Goal: Task Accomplishment & Management: Use online tool/utility

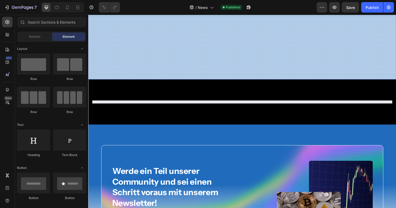
scroll to position [268, 0]
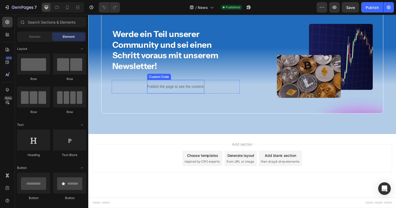
click at [171, 86] on p "Publish the page to see the content." at bounding box center [177, 88] width 58 height 6
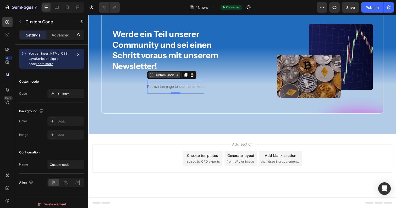
click at [172, 74] on div "Custom Code" at bounding box center [166, 76] width 22 height 5
click at [172, 75] on div "Custom Code" at bounding box center [166, 76] width 22 height 5
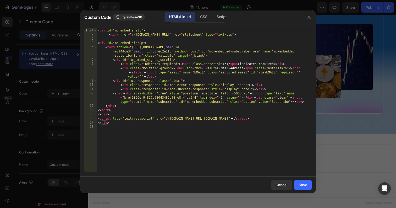
click at [139, 117] on div "< div id = "mc_embed_shell" > < link href = "//[DOMAIN_NAME][URL]" rel = "style…" at bounding box center [204, 104] width 215 height 152
click at [216, 14] on div "Script" at bounding box center [222, 17] width 18 height 10
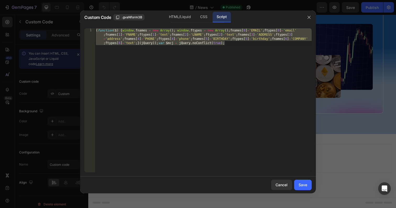
click at [172, 51] on div "( function ( $ ) { window . fnames = new Array ( ) ; window . ftypes = new Arra…" at bounding box center [203, 116] width 217 height 177
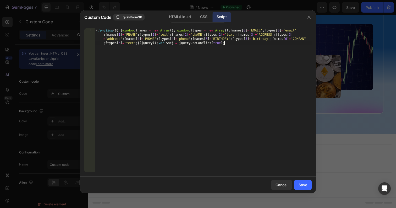
click at [130, 116] on div "( function ( $ ) { window . fnames = new Array ( ) ; window . ftypes = new Arra…" at bounding box center [203, 116] width 217 height 177
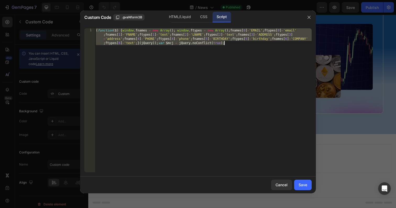
paste textarea "}"
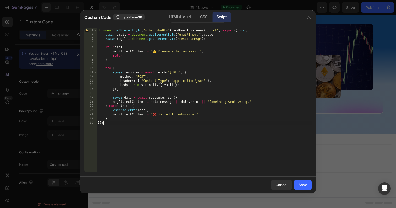
click at [155, 30] on div "document . getElementById ( "subscribeBtn" ) . addEventListener ( "click" , asy…" at bounding box center [204, 104] width 215 height 152
click at [196, 19] on div "HTML/Liquid" at bounding box center [203, 17] width 15 height 10
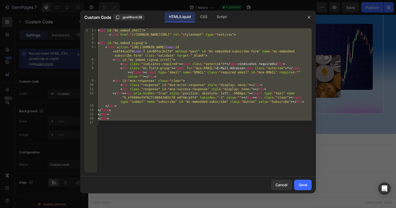
click at [158, 81] on div "< div id = "mc_embed_shell" > < link href = "//[DOMAIN_NAME][URL]" rel = "style…" at bounding box center [204, 104] width 215 height 152
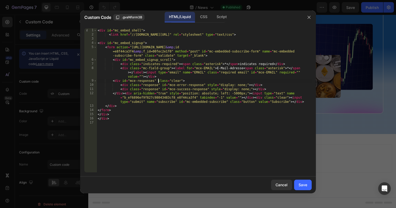
click at [250, 95] on div "< div id = "mc_embed_shell" > < link href = "//[DOMAIN_NAME][URL]" rel = "style…" at bounding box center [204, 104] width 215 height 152
click at [290, 99] on div "< div id = "mc_embed_shell" > < link href = "//[DOMAIN_NAME][URL]" rel = "style…" at bounding box center [204, 104] width 215 height 152
click at [202, 103] on div "< div id = "mc_embed_shell" > < link href = "//[DOMAIN_NAME][URL]" rel = "style…" at bounding box center [204, 104] width 215 height 152
drag, startPoint x: 202, startPoint y: 103, endPoint x: 228, endPoint y: 103, distance: 25.7
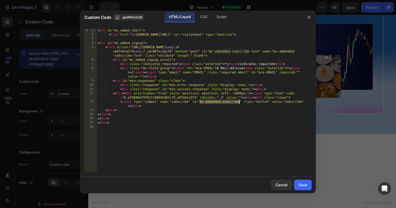
click at [228, 103] on div "< div id = "mc_embed_shell" > < link href = "//[DOMAIN_NAME][URL]" rel = "style…" at bounding box center [204, 104] width 215 height 152
click at [215, 16] on div "Script" at bounding box center [222, 17] width 18 height 10
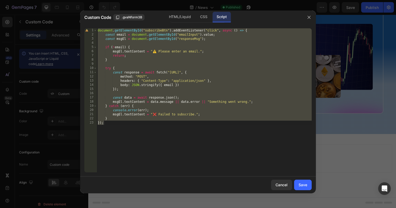
type textarea "} });"
click at [158, 45] on div "document . getElementById ( "subscribeBtn" ) . addEventListener ( "click" , asy…" at bounding box center [204, 104] width 215 height 152
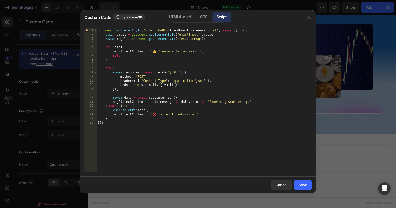
scroll to position [0, 0]
click at [158, 29] on div "document . getElementById ( "subscribeBtn" ) . addEventListener ( "click" , asy…" at bounding box center [204, 104] width 215 height 152
paste textarea "mc-embedded-subscribe"
click at [209, 74] on div "document . getElementById ( "mc-embedded-subscribe" ) . addEventListener ( "cli…" at bounding box center [204, 104] width 215 height 152
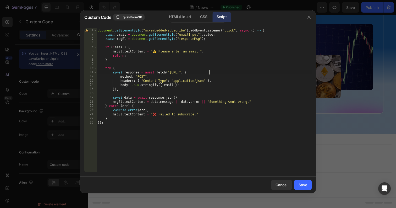
scroll to position [0, 9]
type textarea "const response = await fetch("[URL]", {"
click at [299, 183] on div "Save" at bounding box center [303, 185] width 9 height 6
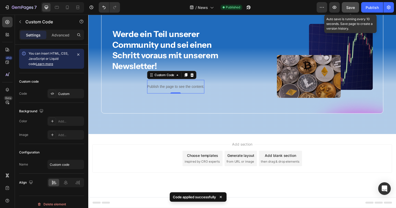
click at [351, 6] on span "Save" at bounding box center [351, 7] width 9 height 4
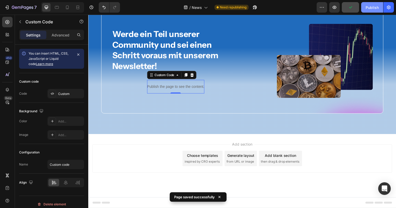
click at [371, 7] on div "Publish" at bounding box center [372, 8] width 13 height 6
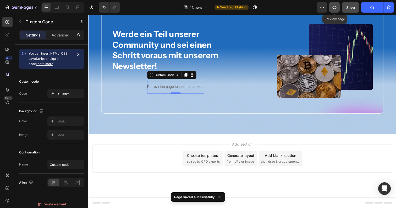
click at [335, 9] on icon "button" at bounding box center [334, 7] width 5 height 5
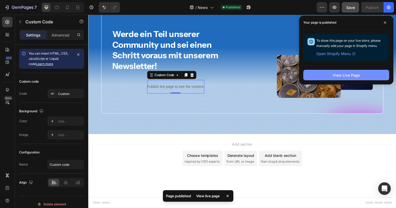
click at [330, 75] on button "View Live Page" at bounding box center [347, 75] width 86 height 10
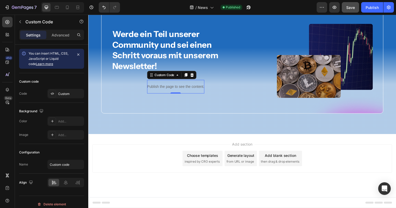
click at [173, 88] on p "Publish the page to see the content." at bounding box center [177, 88] width 58 height 6
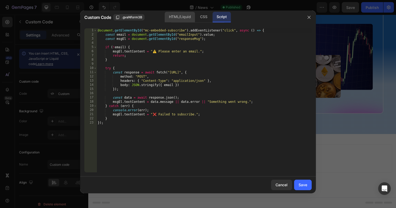
click at [196, 20] on div "HTML/Liquid" at bounding box center [203, 17] width 15 height 10
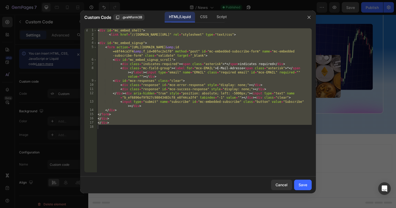
type textarea "</div>"
click at [242, 159] on div "< div id = "mc_embed_shell" > < link href = "//[DOMAIN_NAME][URL]" rel = "style…" at bounding box center [204, 104] width 215 height 152
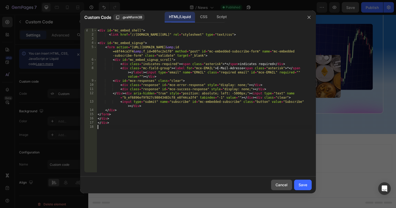
click at [274, 185] on button "Cancel" at bounding box center [281, 185] width 21 height 10
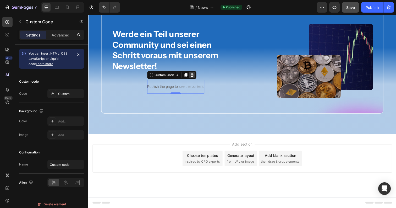
click at [195, 77] on icon at bounding box center [193, 76] width 3 height 4
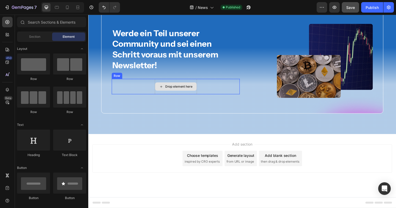
click at [168, 91] on div "Drop element here" at bounding box center [178, 88] width 42 height 8
click at [169, 88] on div "Drop element here" at bounding box center [181, 88] width 28 height 4
click at [166, 87] on div "Drop element here" at bounding box center [178, 88] width 42 height 8
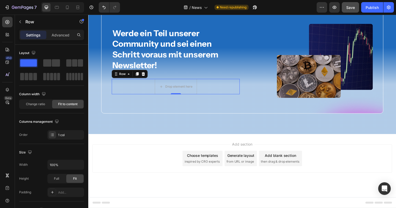
click at [149, 88] on div "Drop element here Row 0" at bounding box center [177, 88] width 131 height 16
click at [138, 89] on div "Drop element here Row 0" at bounding box center [177, 88] width 131 height 16
click at [167, 86] on div "Drop element here" at bounding box center [181, 88] width 28 height 4
click at [155, 94] on div "Drop element here Row 0" at bounding box center [177, 88] width 131 height 16
click at [156, 88] on div "Drop element here" at bounding box center [177, 88] width 43 height 16
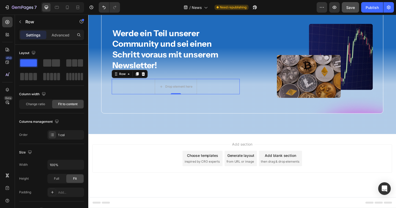
click at [152, 90] on div "Drop element here Row 0" at bounding box center [177, 88] width 131 height 16
click at [170, 90] on div "Drop element here" at bounding box center [181, 88] width 28 height 4
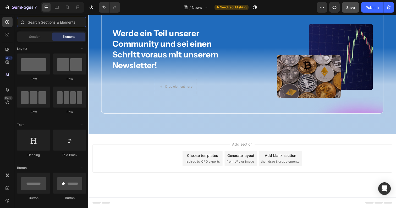
click at [48, 23] on input "text" at bounding box center [51, 22] width 69 height 10
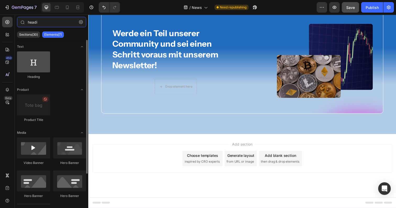
type input "headi"
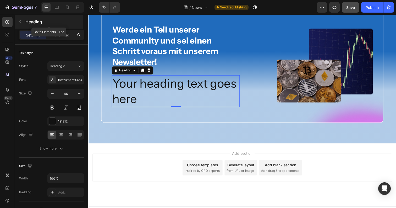
click at [21, 20] on icon "button" at bounding box center [20, 21] width 2 height 3
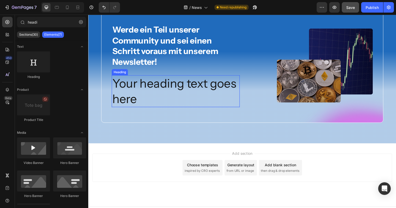
click at [173, 101] on h2 "Your heading text goes here" at bounding box center [177, 93] width 131 height 33
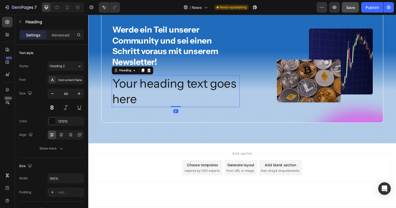
click at [163, 101] on h2 "Your heading text goes here" at bounding box center [177, 93] width 131 height 33
click at [159, 100] on p "Your heading text goes here" at bounding box center [178, 92] width 130 height 31
click at [163, 104] on p "Your heading text goes here" at bounding box center [178, 92] width 130 height 31
click at [20, 20] on icon "button" at bounding box center [20, 22] width 4 height 4
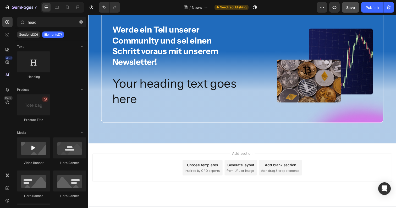
click at [52, 36] on p "Elements(7)" at bounding box center [53, 35] width 18 height 4
click at [52, 24] on input "headi" at bounding box center [51, 22] width 69 height 10
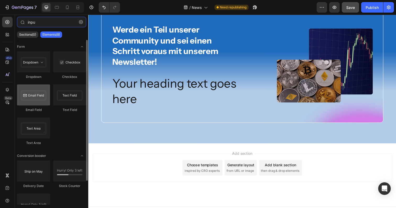
type input "inpu"
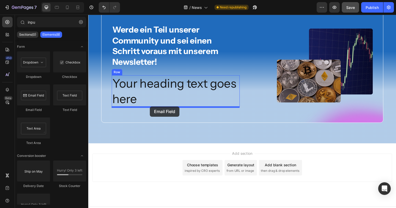
drag, startPoint x: 127, startPoint y: 117, endPoint x: 151, endPoint y: 108, distance: 25.4
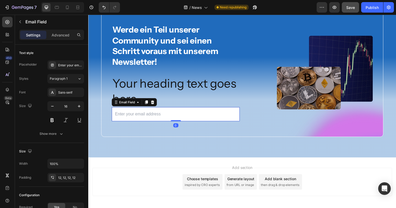
click at [150, 117] on input "email" at bounding box center [177, 116] width 131 height 14
click at [163, 89] on p "Your heading text goes here" at bounding box center [178, 92] width 130 height 31
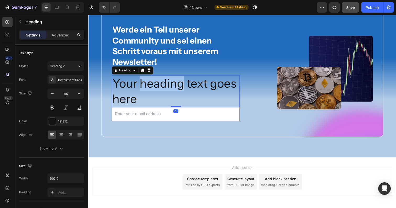
click at [164, 86] on p "Your heading text goes here" at bounding box center [178, 92] width 130 height 31
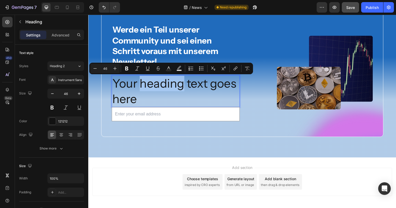
click at [164, 89] on p "Your heading text goes here" at bounding box center [178, 92] width 130 height 31
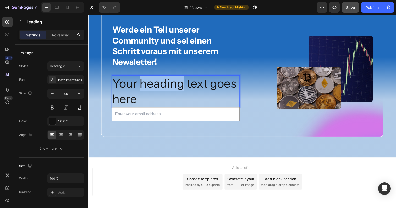
click at [164, 89] on p "Your heading text goes here" at bounding box center [178, 92] width 130 height 31
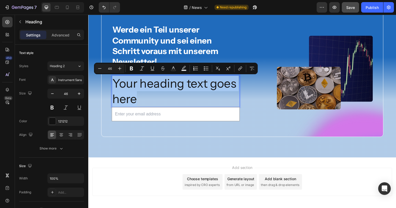
click at [170, 97] on p "Your heading text goes here" at bounding box center [178, 92] width 130 height 31
drag, startPoint x: 167, startPoint y: 100, endPoint x: 115, endPoint y: 87, distance: 53.8
click at [115, 87] on p "Your heading text goes here" at bounding box center [178, 92] width 130 height 31
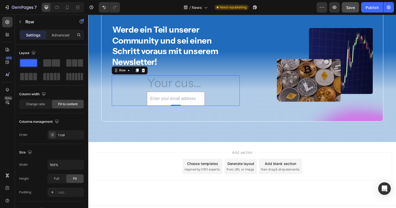
click at [137, 93] on div "Heading Email Field Row 0" at bounding box center [177, 92] width 131 height 31
click at [158, 85] on h2 "Rich Text Editor. Editing area: main" at bounding box center [177, 85] width 59 height 17
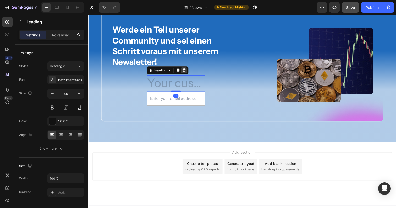
click at [188, 71] on icon at bounding box center [186, 71] width 4 height 4
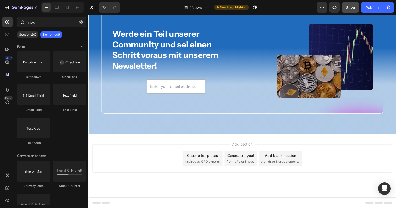
click at [53, 22] on input "inpu" at bounding box center [51, 22] width 69 height 10
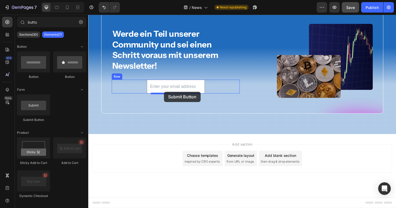
drag, startPoint x: 189, startPoint y: 112, endPoint x: 166, endPoint y: 93, distance: 29.5
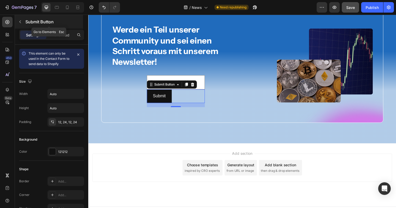
click at [20, 24] on button "button" at bounding box center [20, 22] width 8 height 8
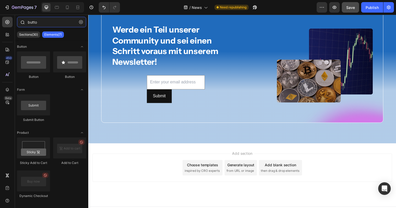
click at [42, 25] on input "butto" at bounding box center [51, 22] width 69 height 10
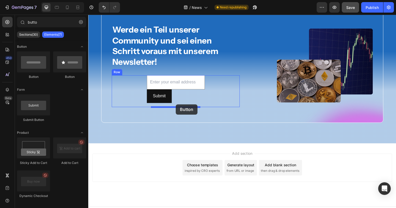
drag, startPoint x: 155, startPoint y: 82, endPoint x: 178, endPoint y: 106, distance: 33.0
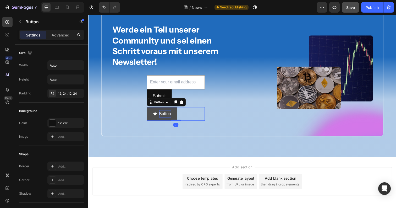
type input "butt"
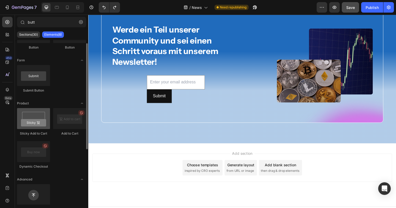
scroll to position [0, 0]
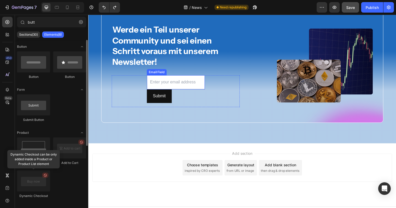
click at [173, 83] on input "email" at bounding box center [177, 84] width 59 height 14
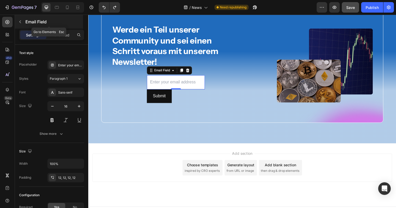
click at [19, 23] on icon "button" at bounding box center [20, 22] width 4 height 4
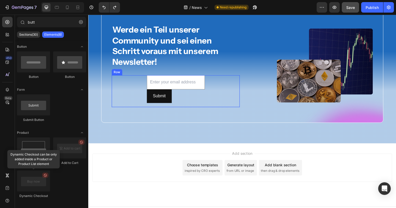
click at [143, 82] on div "Email Field Submit Submit Button Row" at bounding box center [177, 93] width 131 height 33
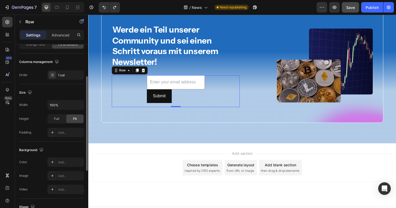
scroll to position [68, 0]
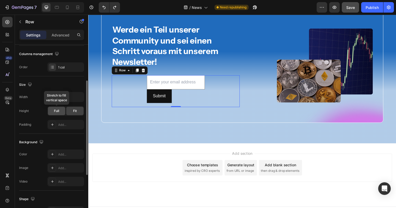
click at [53, 112] on div "Full" at bounding box center [56, 111] width 17 height 8
click at [73, 113] on span "Fit" at bounding box center [75, 111] width 4 height 5
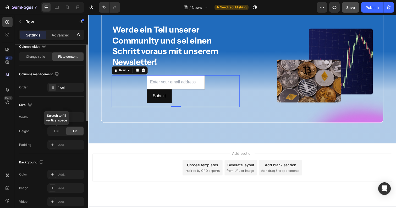
scroll to position [0, 0]
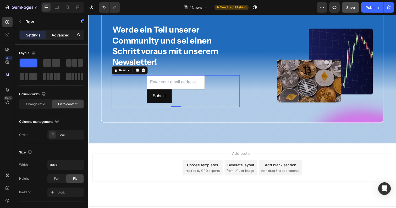
click at [57, 36] on p "Advanced" at bounding box center [61, 35] width 18 height 6
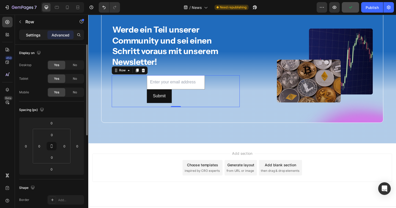
click at [33, 34] on p "Settings" at bounding box center [33, 35] width 15 height 6
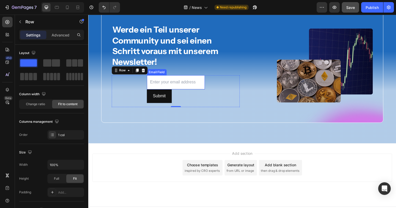
click at [154, 83] on input "email" at bounding box center [177, 84] width 59 height 14
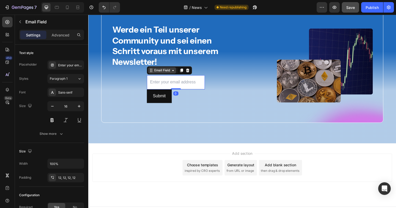
click at [166, 71] on div "Email Field" at bounding box center [164, 71] width 18 height 5
click at [170, 75] on div "Email Field Row 1 col Newsletter Row 2 cols" at bounding box center [171, 71] width 46 height 8
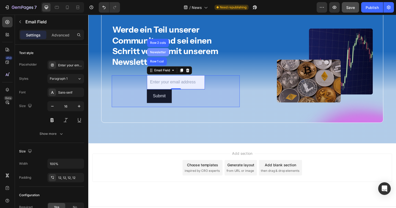
click at [163, 55] on div "Newsletter" at bounding box center [159, 53] width 23 height 8
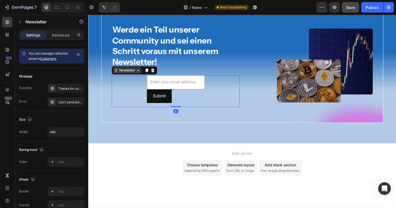
click at [129, 72] on div "Newsletter" at bounding box center [128, 71] width 18 height 5
click at [137, 73] on icon at bounding box center [139, 71] width 4 height 4
click at [155, 74] on icon at bounding box center [154, 71] width 4 height 4
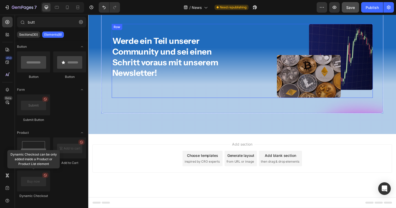
click at [151, 95] on div "Werde ein Teil unserer Community und sei einen Schritt voraus mit unserem Newsl…" at bounding box center [177, 61] width 131 height 75
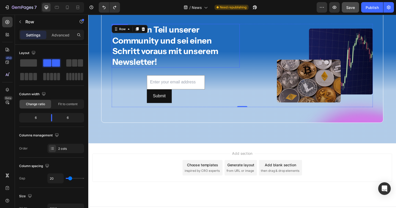
click at [148, 67] on strong "Werde ein Teil unserer Community und sei einen Schritt voraus mit unserem Newsl…" at bounding box center [167, 46] width 108 height 43
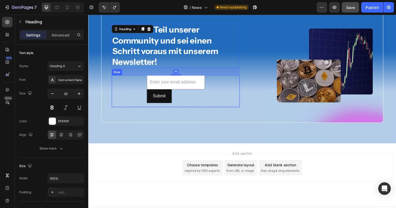
click at [146, 86] on div "Email Field Submit Submit Button Row" at bounding box center [177, 93] width 131 height 33
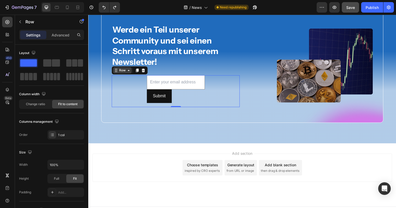
click at [125, 74] on div "Row" at bounding box center [123, 71] width 9 height 5
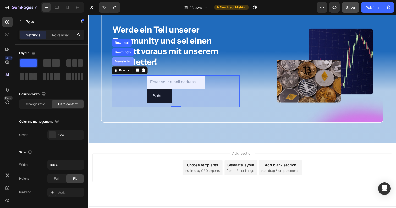
click at [126, 63] on div "Newsletter" at bounding box center [124, 62] width 18 height 3
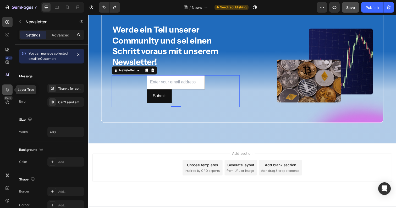
click at [8, 86] on div at bounding box center [7, 89] width 10 height 10
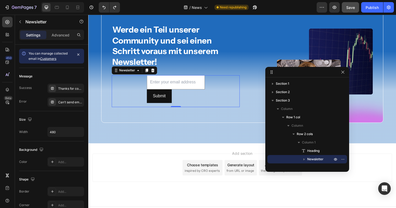
drag, startPoint x: 123, startPoint y: 55, endPoint x: 301, endPoint y: 70, distance: 179.4
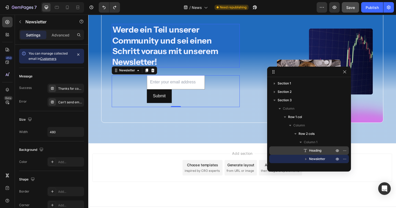
click at [318, 152] on span "Heading" at bounding box center [315, 150] width 12 height 5
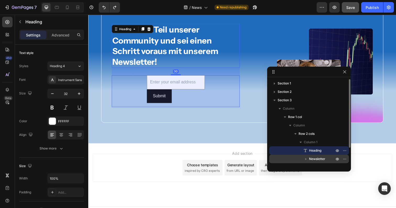
click at [318, 156] on span "Newsletter" at bounding box center [317, 158] width 16 height 5
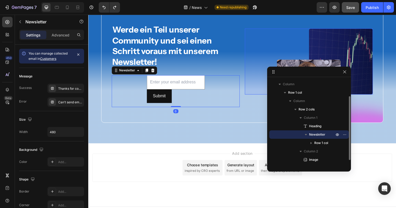
scroll to position [25, 0]
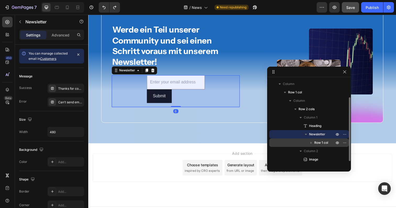
click at [322, 143] on span "Row 1 col" at bounding box center [322, 142] width 14 height 5
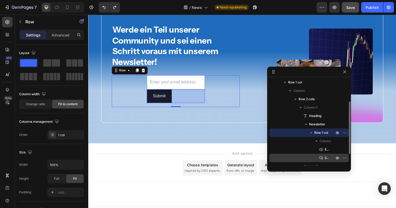
scroll to position [36, 0]
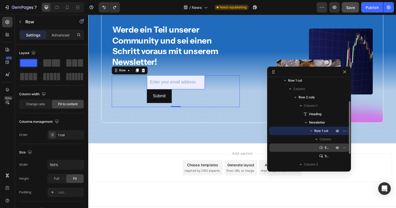
click at [325, 147] on p "Email Field" at bounding box center [324, 147] width 10 height 5
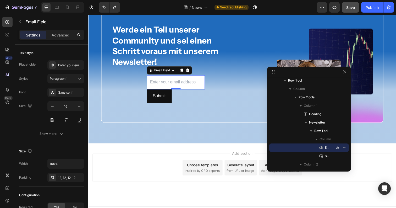
drag, startPoint x: 349, startPoint y: 171, endPoint x: 362, endPoint y: 171, distance: 13.4
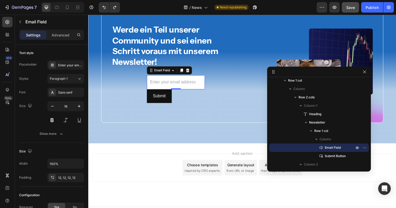
drag, startPoint x: 350, startPoint y: 169, endPoint x: 396, endPoint y: 170, distance: 45.1
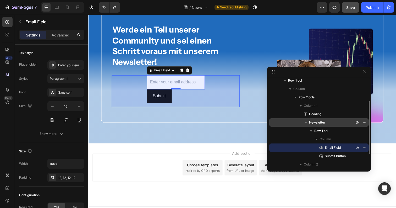
click at [326, 126] on div "Newsletter" at bounding box center [319, 122] width 95 height 8
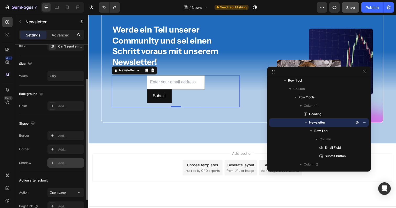
scroll to position [0, 0]
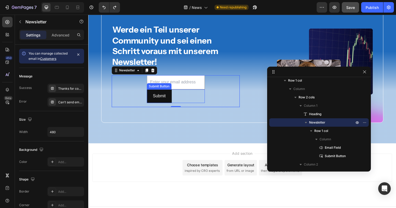
click at [181, 96] on div "Submit Submit Button" at bounding box center [177, 98] width 59 height 14
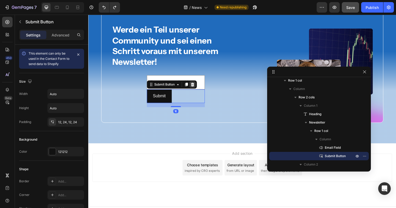
click at [197, 88] on icon at bounding box center [195, 86] width 4 height 4
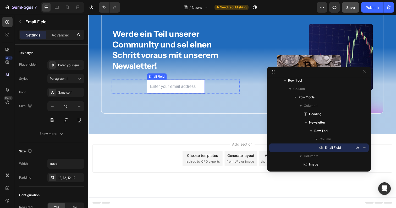
click at [186, 87] on input "email" at bounding box center [177, 88] width 59 height 14
click at [192, 78] on icon at bounding box center [190, 76] width 4 height 4
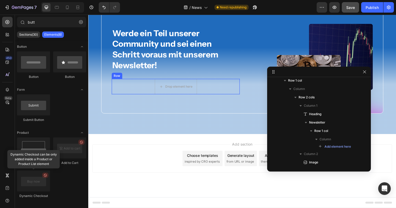
click at [134, 91] on div "Drop element here Row" at bounding box center [177, 88] width 131 height 16
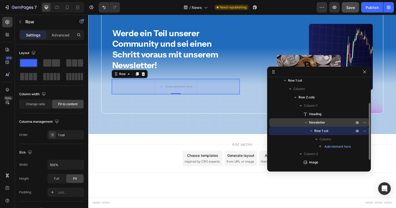
click at [323, 125] on span "Newsletter" at bounding box center [317, 122] width 16 height 5
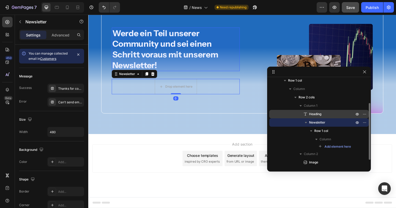
click at [320, 112] on span "Heading" at bounding box center [315, 113] width 12 height 5
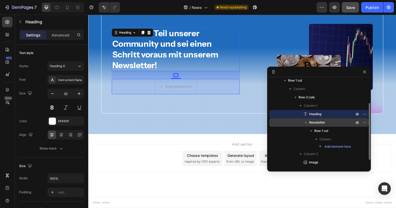
click at [321, 123] on span "Newsletter" at bounding box center [317, 122] width 16 height 5
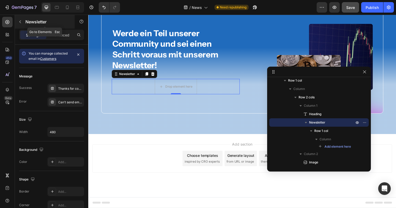
click at [22, 22] on icon "button" at bounding box center [20, 22] width 4 height 4
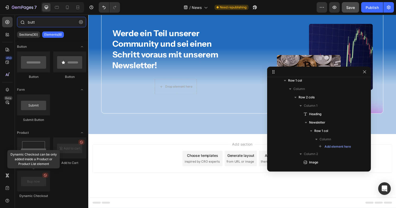
click at [47, 20] on input "butt" at bounding box center [51, 22] width 69 height 10
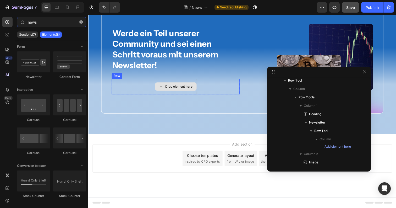
type input "news"
click at [167, 89] on div "Drop element here" at bounding box center [181, 88] width 28 height 4
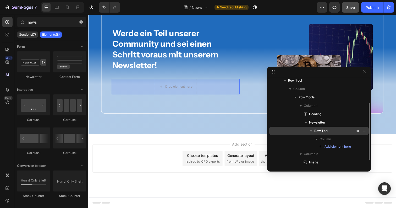
click at [317, 131] on span "Row 1 col" at bounding box center [322, 130] width 14 height 5
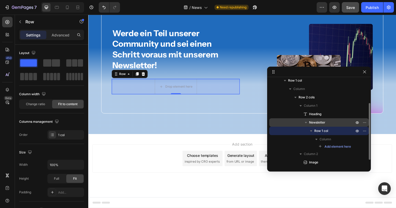
click at [321, 125] on span "Newsletter" at bounding box center [317, 122] width 16 height 5
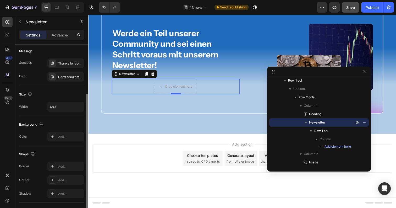
scroll to position [84, 0]
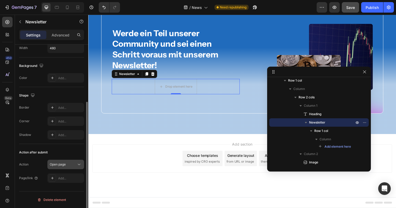
click at [57, 168] on button "Open page" at bounding box center [65, 164] width 37 height 9
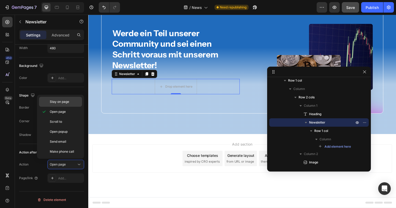
click at [66, 104] on span "Stay on page" at bounding box center [59, 101] width 19 height 5
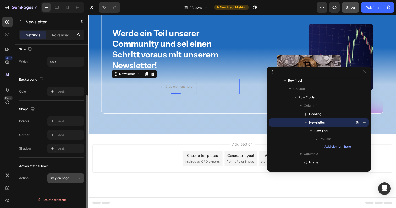
click at [66, 179] on span "Stay on page" at bounding box center [59, 178] width 19 height 4
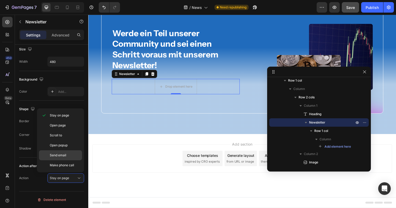
click at [62, 155] on span "Send email" at bounding box center [58, 155] width 17 height 5
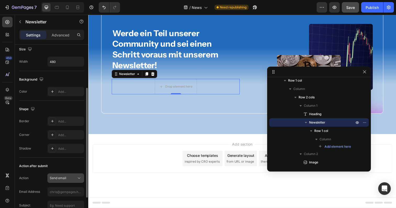
click at [64, 182] on button "Send email" at bounding box center [65, 177] width 37 height 9
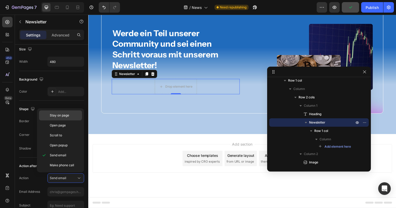
click at [64, 120] on div "Stay on page" at bounding box center [60, 125] width 43 height 10
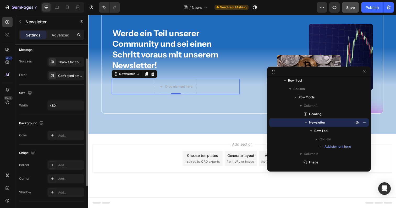
scroll to position [0, 0]
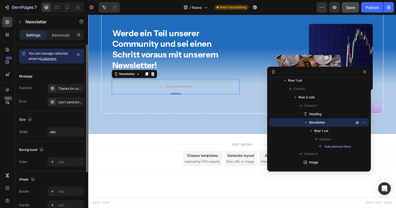
click at [53, 59] on link "Customers" at bounding box center [48, 59] width 16 height 4
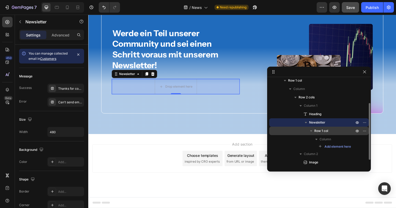
click at [323, 131] on span "Row 1 col" at bounding box center [322, 130] width 14 height 5
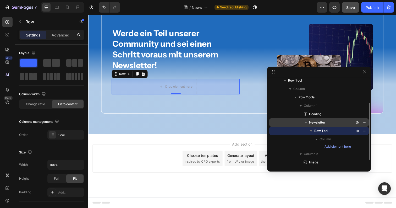
click at [321, 123] on span "Newsletter" at bounding box center [317, 122] width 16 height 5
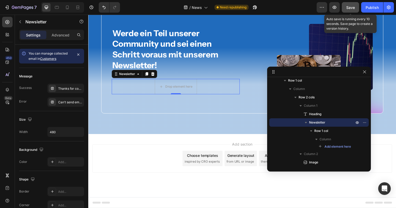
click at [353, 8] on span "Save" at bounding box center [351, 7] width 9 height 4
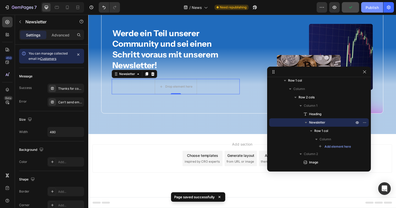
click at [376, 7] on div "Publish" at bounding box center [372, 8] width 13 height 6
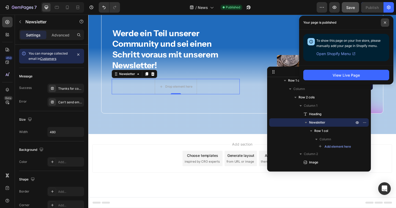
click at [385, 21] on icon at bounding box center [385, 22] width 3 height 3
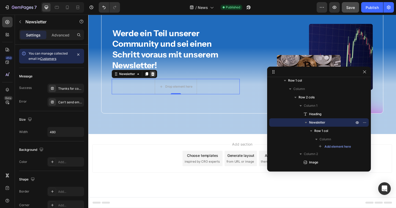
click at [153, 74] on icon at bounding box center [154, 75] width 3 height 4
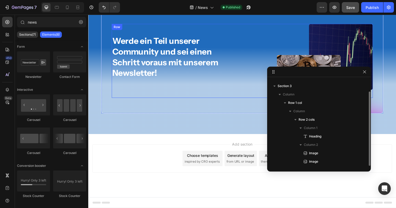
click at [149, 81] on div "Werde ein Teil unserer Community und sei einen Schritt voraus mit unserem Newsl…" at bounding box center [177, 61] width 131 height 75
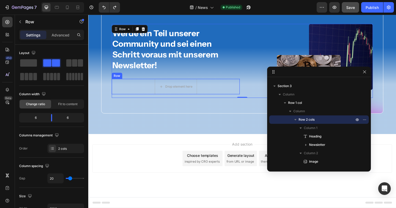
click at [140, 84] on div "Drop element here Row" at bounding box center [177, 88] width 131 height 16
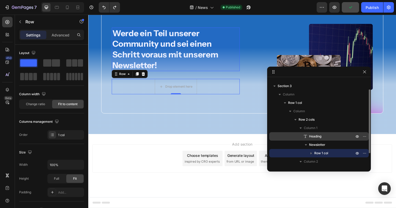
click at [315, 134] on span "Heading" at bounding box center [315, 136] width 12 height 5
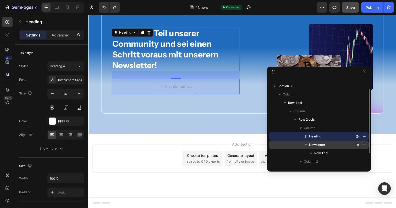
click at [315, 144] on span "Newsletter" at bounding box center [317, 144] width 16 height 5
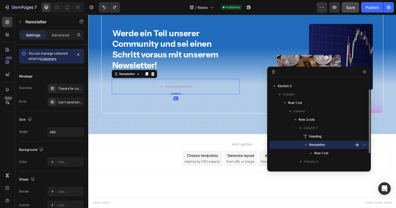
click at [308, 144] on icon "button" at bounding box center [306, 144] width 5 height 5
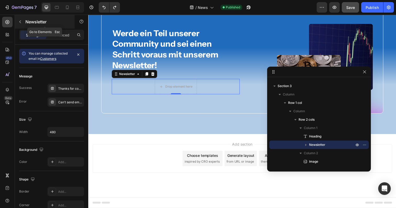
click at [20, 19] on button "button" at bounding box center [20, 22] width 8 height 8
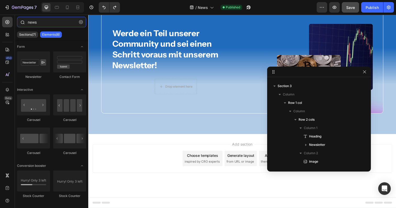
click at [45, 23] on input "news" at bounding box center [51, 22] width 69 height 10
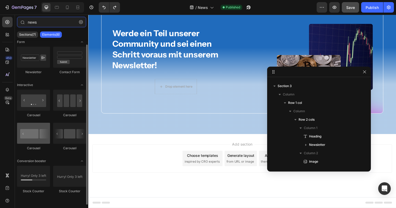
scroll to position [0, 0]
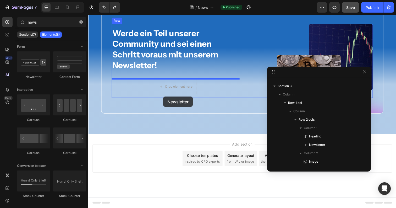
drag, startPoint x: 94, startPoint y: 68, endPoint x: 165, endPoint y: 98, distance: 77.4
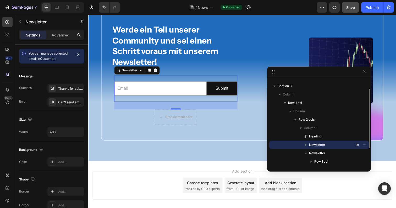
click at [313, 144] on span "Newsletter" at bounding box center [317, 144] width 16 height 5
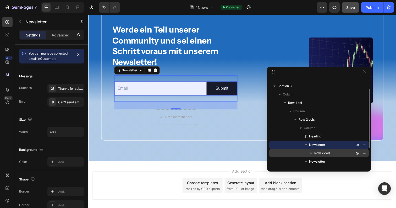
click at [314, 152] on icon "button" at bounding box center [311, 152] width 5 height 5
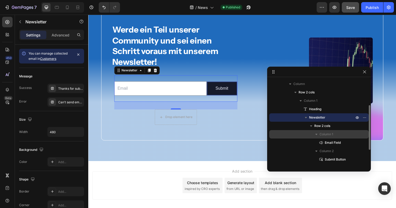
scroll to position [45, 0]
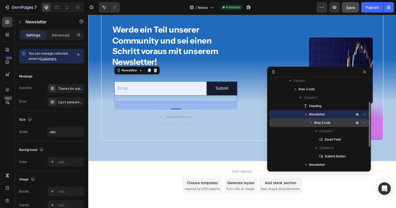
click at [312, 122] on icon "button" at bounding box center [311, 122] width 2 height 1
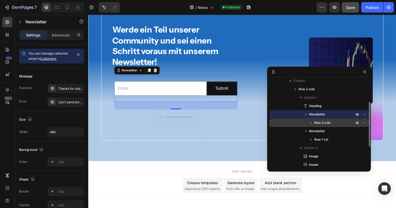
click at [306, 114] on icon "button" at bounding box center [306, 114] width 2 height 1
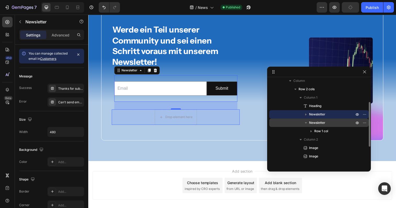
click at [314, 123] on span "Newsletter" at bounding box center [317, 122] width 16 height 5
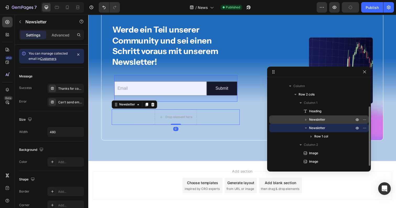
scroll to position [39, 0]
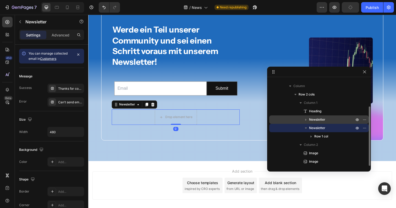
click at [307, 128] on icon "button" at bounding box center [306, 127] width 5 height 5
click at [368, 127] on button "button" at bounding box center [365, 128] width 6 height 6
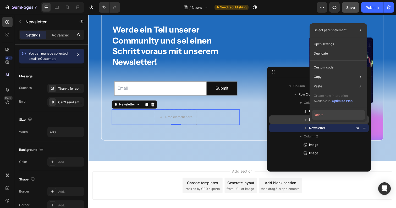
click at [346, 113] on button "Delete" at bounding box center [338, 114] width 53 height 9
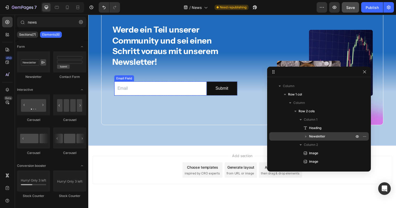
click at [170, 90] on input "email" at bounding box center [162, 90] width 94 height 14
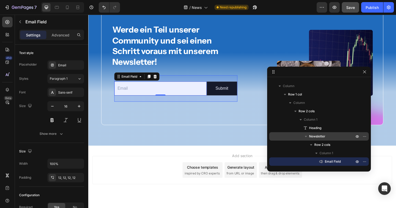
click at [325, 138] on span "Newsletter" at bounding box center [317, 136] width 16 height 5
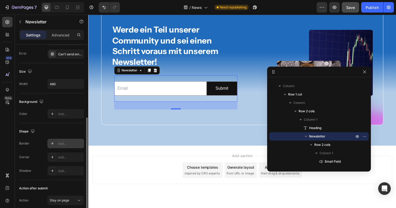
scroll to position [0, 0]
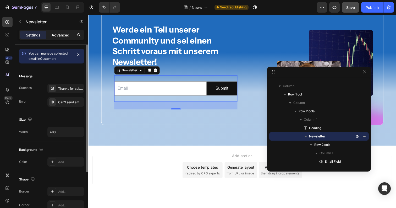
click at [58, 38] on div "Advanced" at bounding box center [60, 35] width 26 height 8
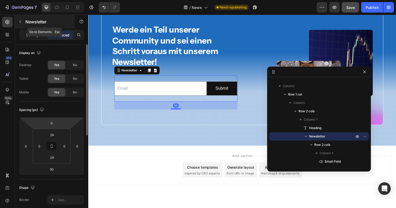
click at [19, 21] on icon "button" at bounding box center [20, 22] width 4 height 4
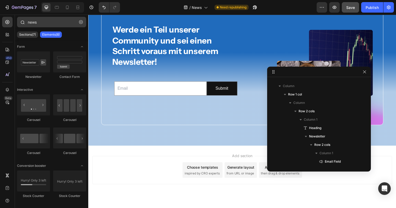
click at [80, 22] on icon "button" at bounding box center [81, 22] width 4 height 4
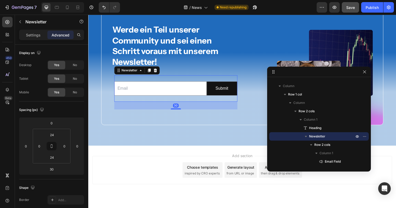
click at [143, 80] on div "Email Field Submit Submit Button Row Newsletter 30" at bounding box center [178, 90] width 126 height 27
click at [39, 34] on p "Settings" at bounding box center [33, 35] width 15 height 6
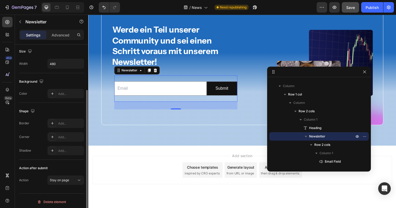
scroll to position [70, 0]
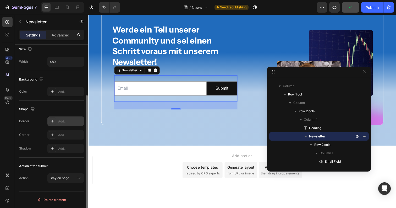
click at [57, 123] on div "Add..." at bounding box center [65, 120] width 37 height 9
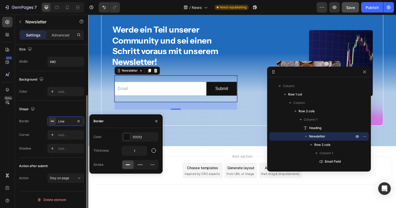
click at [58, 111] on div "Shape" at bounding box center [51, 109] width 65 height 8
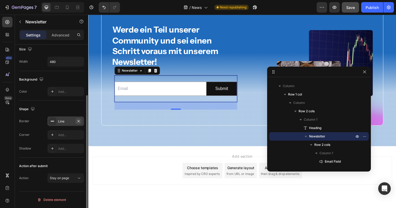
click at [78, 119] on icon "button" at bounding box center [79, 121] width 4 height 4
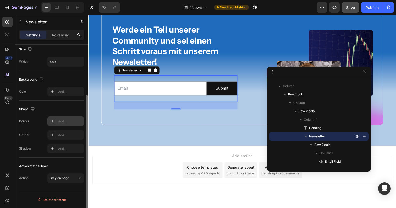
click at [66, 109] on div "Shape" at bounding box center [51, 109] width 65 height 8
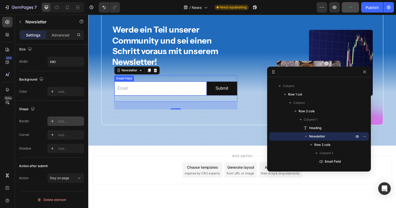
click at [184, 93] on input "email" at bounding box center [162, 90] width 94 height 14
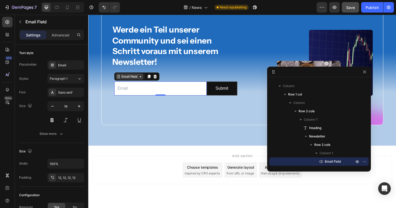
click at [134, 79] on div "Email Field" at bounding box center [130, 77] width 18 height 5
drag, startPoint x: 364, startPoint y: 72, endPoint x: 278, endPoint y: 54, distance: 87.8
click at [364, 72] on icon "button" at bounding box center [365, 72] width 4 height 4
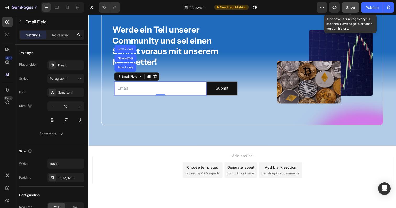
click at [351, 10] on div "Save" at bounding box center [351, 8] width 9 height 6
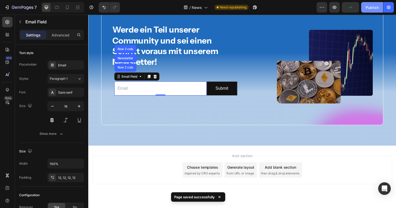
click at [371, 9] on div "Publish" at bounding box center [372, 8] width 13 height 6
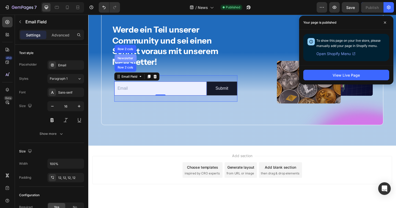
click at [127, 59] on div "Newsletter" at bounding box center [126, 59] width 18 height 3
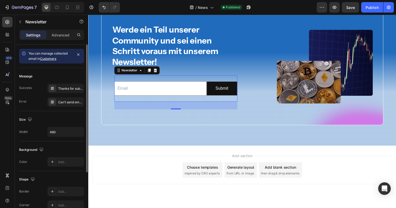
click at [23, 53] on icon at bounding box center [23, 53] width 5 height 5
click at [67, 89] on div "Thanks for subscribing" at bounding box center [70, 88] width 25 height 5
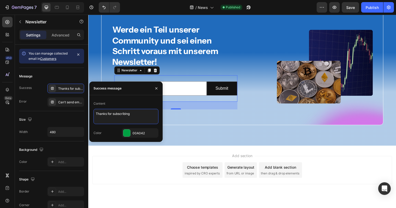
click at [121, 116] on textarea "Thanks for subscribing" at bounding box center [126, 116] width 65 height 15
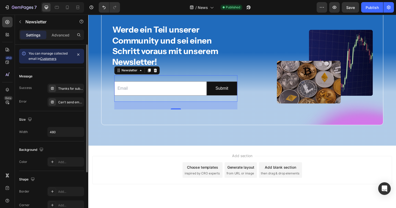
click at [53, 124] on div "Size Width 480" at bounding box center [51, 126] width 65 height 30
click at [50, 59] on link "Customers" at bounding box center [48, 59] width 16 height 4
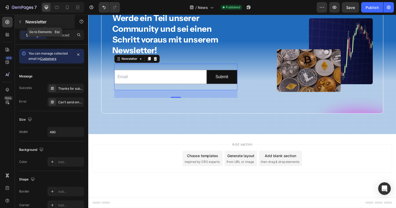
click at [17, 22] on button "button" at bounding box center [20, 22] width 8 height 8
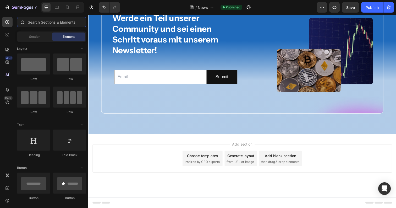
click at [32, 23] on input "text" at bounding box center [51, 22] width 69 height 10
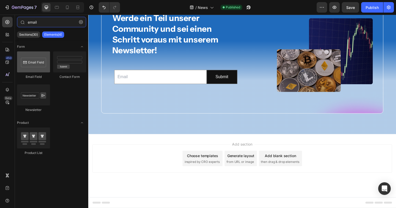
type input "email"
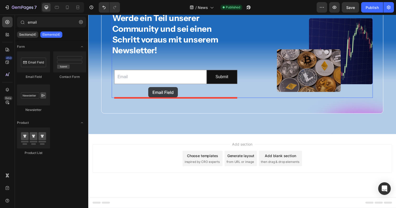
drag, startPoint x: 126, startPoint y: 80, endPoint x: 150, endPoint y: 89, distance: 24.8
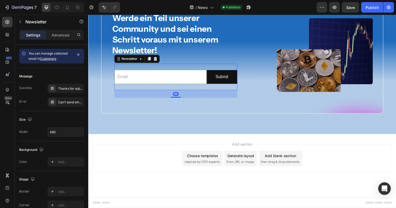
click at [130, 68] on div "Email Field Submit Submit Button Row Newsletter 30" at bounding box center [178, 78] width 126 height 27
click at [219, 69] on div "Submit Button" at bounding box center [221, 68] width 25 height 6
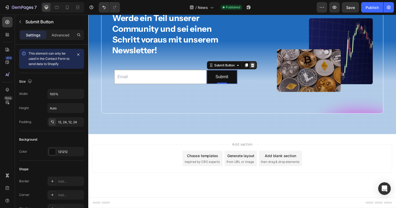
click at [255, 69] on div at bounding box center [256, 66] width 6 height 6
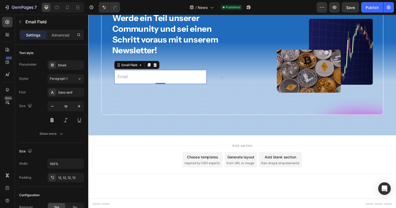
click at [193, 77] on input "email" at bounding box center [162, 78] width 94 height 14
click at [155, 66] on icon at bounding box center [156, 66] width 3 height 4
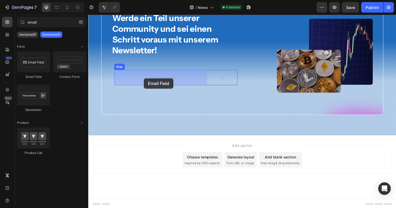
drag, startPoint x: 118, startPoint y: 85, endPoint x: 145, endPoint y: 79, distance: 27.5
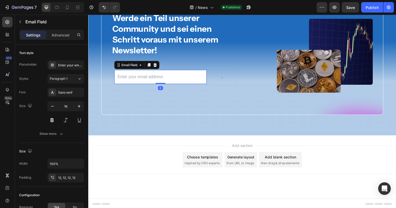
click at [163, 81] on input "email" at bounding box center [162, 78] width 94 height 14
type input "[EMAIL_ADDRESS][DOMAIN_NAME]"
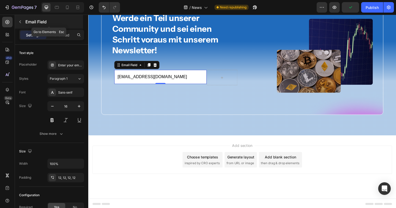
click at [21, 22] on icon "button" at bounding box center [20, 22] width 4 height 4
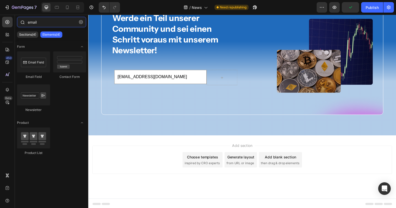
click at [41, 25] on input "email" at bounding box center [51, 22] width 69 height 10
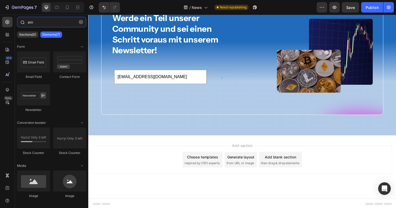
type input "e"
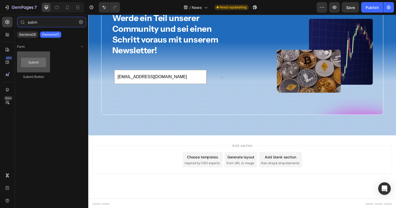
type input "subm"
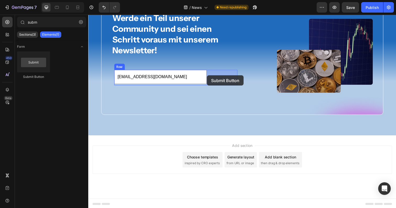
drag, startPoint x: 116, startPoint y: 81, endPoint x: 210, endPoint y: 77, distance: 93.7
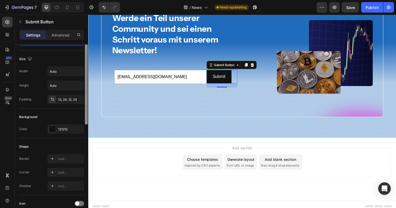
scroll to position [0, 0]
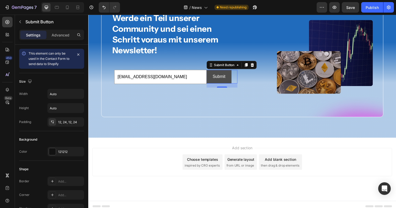
click at [229, 74] on button "Submit" at bounding box center [222, 78] width 26 height 14
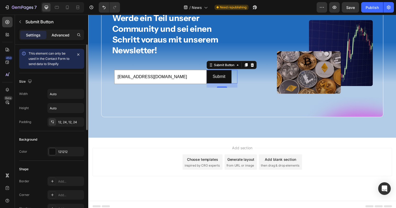
click at [64, 34] on p "Advanced" at bounding box center [61, 35] width 18 height 6
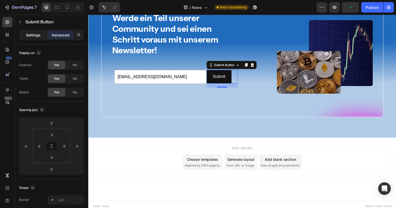
click at [39, 38] on div "Settings" at bounding box center [33, 35] width 26 height 8
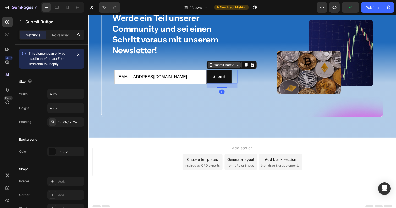
click at [224, 69] on div "Submit Button" at bounding box center [228, 66] width 34 height 6
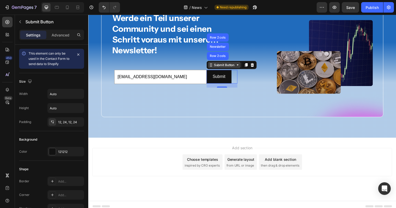
click at [241, 68] on icon at bounding box center [241, 66] width 4 height 4
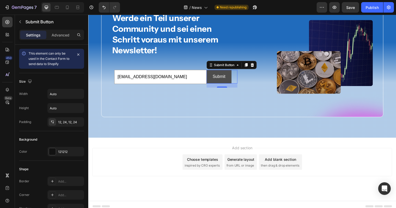
click at [229, 81] on button "Submit" at bounding box center [222, 78] width 26 height 14
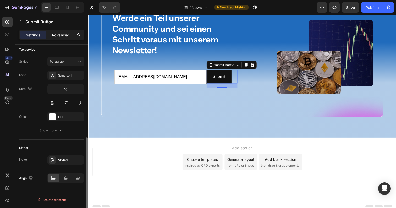
click at [62, 38] on div "Advanced" at bounding box center [60, 35] width 26 height 8
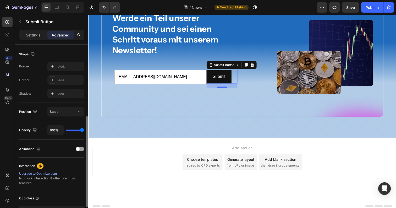
scroll to position [171, 0]
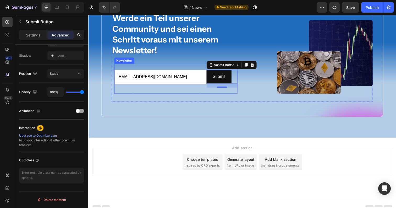
click at [172, 67] on div "[EMAIL_ADDRESS][DOMAIN_NAME] Email Field Submit Submit Button 16 Row Newsletter" at bounding box center [178, 80] width 126 height 31
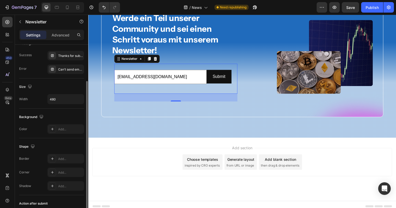
scroll to position [0, 0]
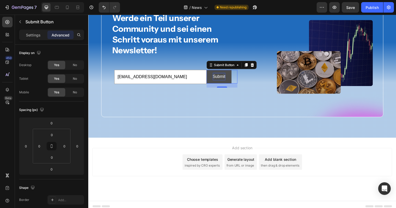
click at [223, 77] on p "Submit" at bounding box center [221, 78] width 13 height 8
click at [216, 68] on div "Submit Button" at bounding box center [227, 66] width 23 height 5
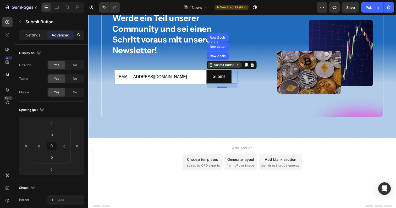
click at [242, 67] on icon at bounding box center [241, 66] width 4 height 4
click at [231, 82] on button "Submit" at bounding box center [222, 78] width 26 height 14
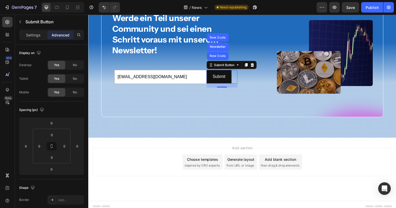
click at [222, 69] on div "Submit Button Row 2 cols Newsletter Row 2 cols" at bounding box center [234, 66] width 51 height 8
click at [222, 67] on div "Submit Button" at bounding box center [227, 66] width 23 height 5
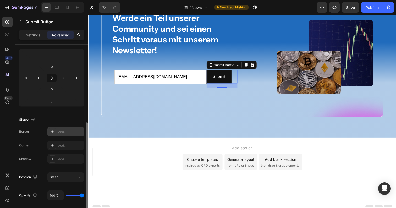
scroll to position [171, 0]
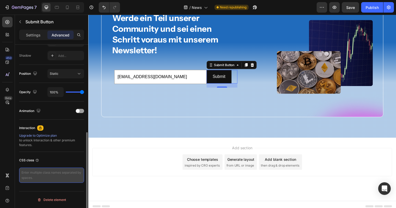
click at [50, 177] on textarea at bounding box center [51, 175] width 65 height 15
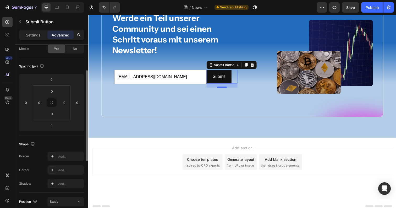
scroll to position [0, 0]
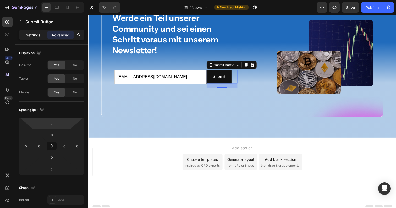
click at [35, 35] on p "Settings" at bounding box center [33, 35] width 15 height 6
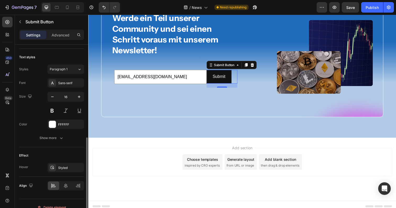
scroll to position [193, 0]
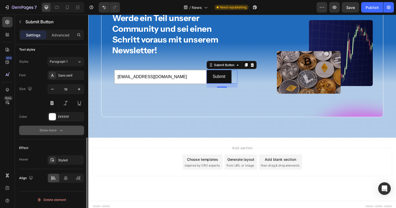
click at [54, 131] on div "Show more" at bounding box center [52, 130] width 24 height 5
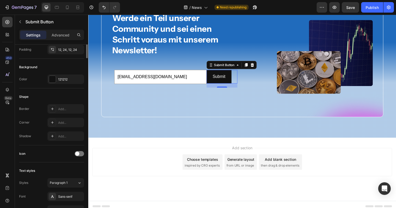
scroll to position [0, 0]
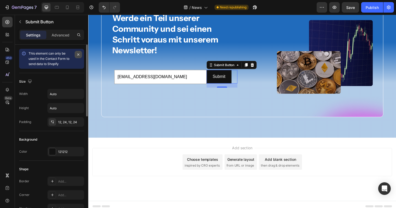
click at [79, 54] on icon "button" at bounding box center [78, 54] width 2 height 2
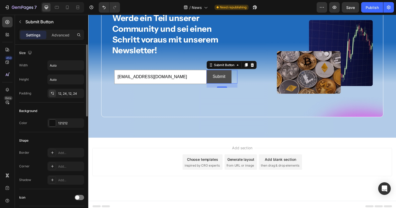
click at [231, 77] on button "Submit" at bounding box center [222, 78] width 26 height 14
click at [230, 79] on button "Submit" at bounding box center [222, 78] width 26 height 14
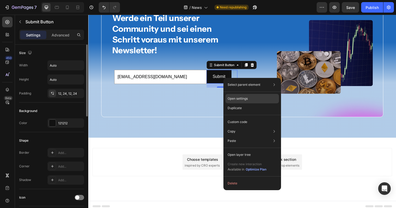
click at [248, 101] on div "Open settings" at bounding box center [252, 98] width 53 height 9
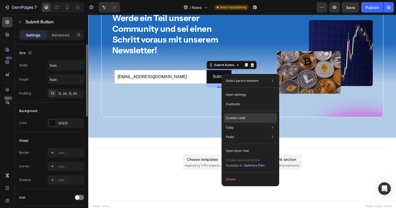
click at [243, 116] on p "Custom code" at bounding box center [236, 118] width 20 height 5
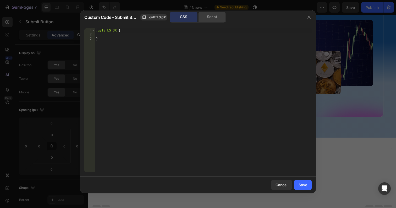
click at [211, 17] on div "Script" at bounding box center [212, 17] width 28 height 10
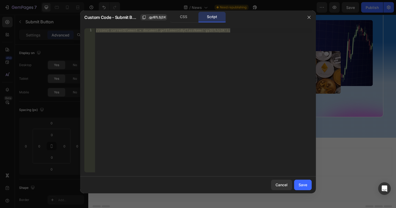
type textarea "//const currentElement = document.getElementsByClassName('gyIEfLSj3X');"
click at [198, 50] on div "//const currentElement = document.getElementsByClassName('gyIEfLSj3X');" at bounding box center [203, 104] width 217 height 152
click at [183, 89] on div "//const currentElement = document.getElementsByClassName('gyIEfLSj3X');" at bounding box center [203, 104] width 217 height 152
paste textarea "});"
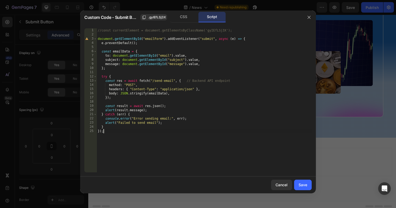
click at [217, 29] on div "//const currentElement = document.getElementsByClassName('gyIEfLSj3X'); documen…" at bounding box center [204, 104] width 215 height 152
type textarea "//const currentElement = document.getElementsByClassName('gyIEfLSj3X');"
click at [217, 29] on div "//const currentElement = document.getElementsByClassName('gyIEfLSj3X'); documen…" at bounding box center [204, 104] width 215 height 152
click at [181, 19] on div "CSS" at bounding box center [184, 17] width 28 height 10
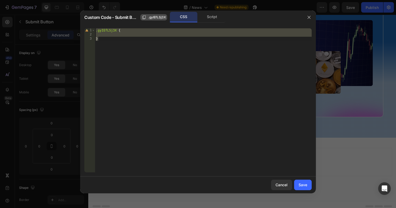
click at [159, 19] on span ".gyIEfLSj3X" at bounding box center [157, 17] width 18 height 5
click at [161, 18] on span "Copied" at bounding box center [159, 17] width 10 height 5
click at [176, 17] on div "CSS" at bounding box center [184, 17] width 28 height 10
click at [208, 17] on div "Script" at bounding box center [212, 17] width 28 height 10
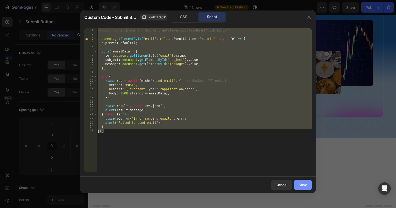
click at [303, 185] on div "Save" at bounding box center [303, 185] width 9 height 6
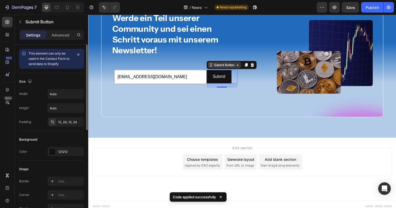
click at [232, 67] on div "Submit Button" at bounding box center [227, 66] width 23 height 5
click at [235, 67] on div "Submit Button" at bounding box center [227, 66] width 23 height 5
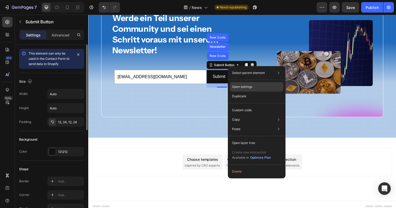
click at [251, 89] on p "Open settings" at bounding box center [242, 86] width 20 height 5
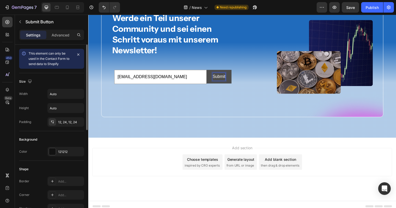
click at [225, 78] on p "Submit" at bounding box center [221, 78] width 13 height 8
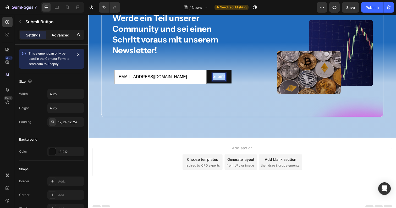
click at [62, 35] on p "Advanced" at bounding box center [61, 35] width 18 height 6
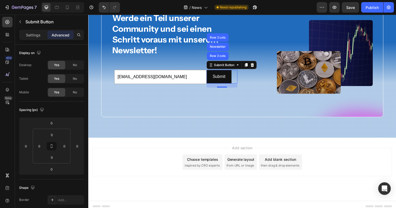
click at [35, 30] on div "Settings Advanced" at bounding box center [51, 35] width 65 height 10
click at [51, 39] on div "Advanced" at bounding box center [60, 35] width 26 height 8
click at [34, 36] on p "Settings" at bounding box center [33, 35] width 15 height 6
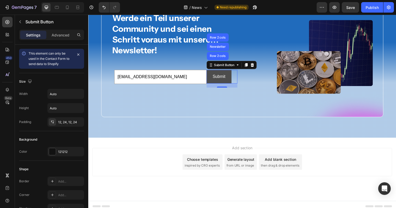
click at [232, 81] on button "Submit" at bounding box center [222, 78] width 26 height 14
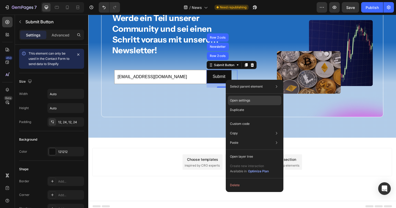
click at [241, 100] on p "Open settings" at bounding box center [240, 100] width 20 height 5
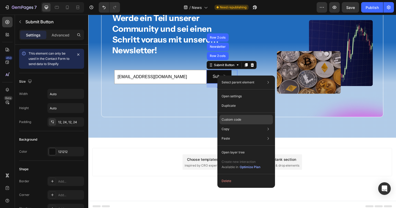
click at [231, 117] on p "Custom code" at bounding box center [232, 119] width 20 height 5
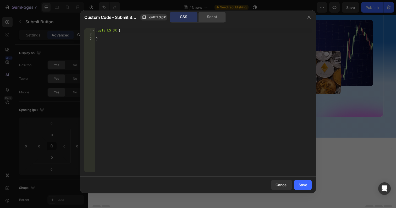
click at [210, 20] on div "Script" at bounding box center [212, 17] width 28 height 10
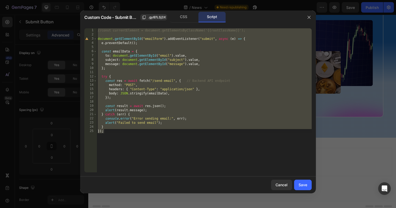
click at [134, 40] on div "//const currentElement = document.getElementsByClassName('{{rootClassName}}'); …" at bounding box center [204, 104] width 215 height 152
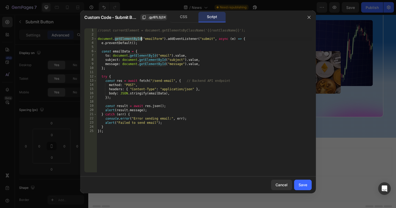
click at [134, 40] on div "//const currentElement = document.getElementsByClassName('{{rootClassName}}'); …" at bounding box center [204, 104] width 215 height 152
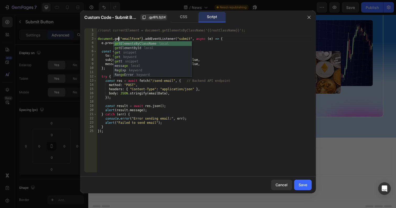
scroll to position [0, 2]
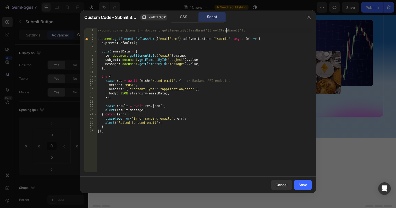
click at [226, 30] on div "//const currentElement = document.getElementsByClassName('{{rootClassName}}'); …" at bounding box center [204, 104] width 215 height 152
click at [176, 16] on div "CSS" at bounding box center [184, 17] width 28 height 10
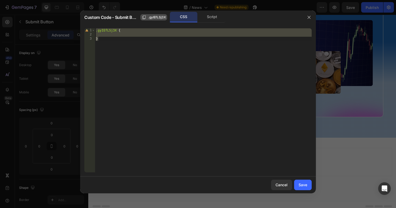
click at [152, 19] on span ".gyIEfLSj3X" at bounding box center [157, 17] width 18 height 5
click at [208, 16] on div "Script" at bounding box center [212, 17] width 28 height 10
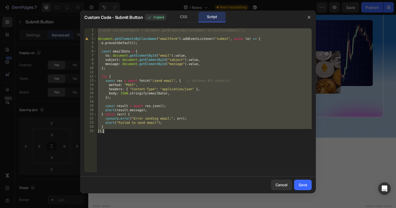
click at [169, 39] on div "//const currentElement = document.getElementsByClassName('{{rootClassName}}'); …" at bounding box center [204, 104] width 215 height 152
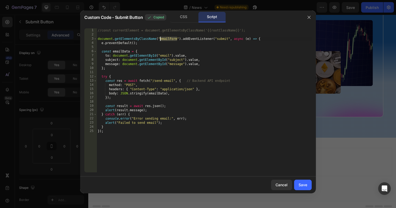
paste textarea ".gyIEfLSj3X"
type textarea "document.getElementsByClassName(".gyIEfLSj3X").addEventListener("submit", async…"
click at [300, 185] on div "Save" at bounding box center [303, 185] width 9 height 6
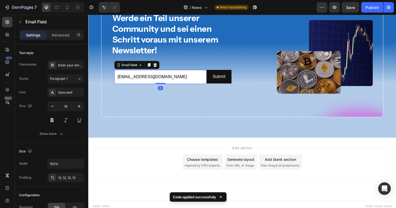
click at [177, 78] on input "[EMAIL_ADDRESS][DOMAIN_NAME]" at bounding box center [162, 78] width 94 height 14
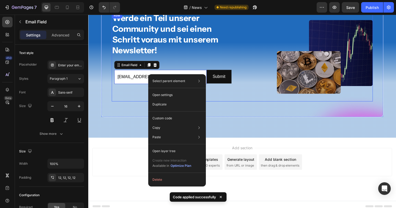
click at [123, 97] on div "Werde ein Teil unserer Community und sei einen Schritt voraus mit unserem Newsl…" at bounding box center [177, 57] width 131 height 91
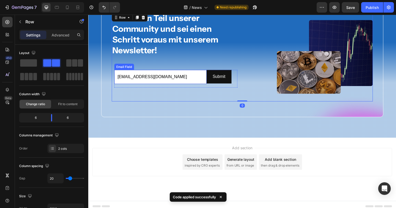
click at [140, 80] on input "[EMAIL_ADDRESS][DOMAIN_NAME]" at bounding box center [162, 78] width 94 height 14
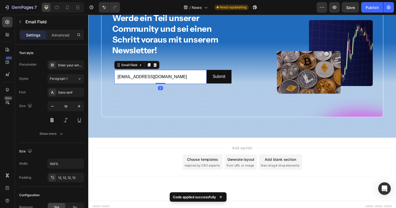
click at [176, 76] on input "[EMAIL_ADDRESS][DOMAIN_NAME]" at bounding box center [162, 78] width 94 height 14
click at [199, 80] on input "[EMAIL_ADDRESS][DOMAIN_NAME]" at bounding box center [162, 78] width 94 height 14
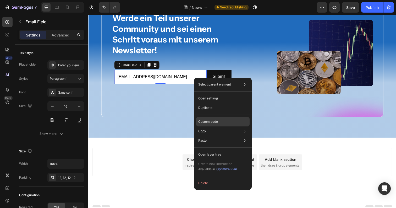
click at [225, 136] on div "Custom code" at bounding box center [222, 140] width 53 height 9
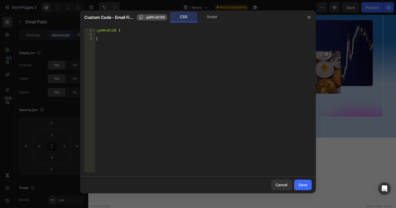
click at [150, 18] on span ".gsRKvdCiDE" at bounding box center [155, 17] width 20 height 5
click at [203, 17] on div "Script" at bounding box center [212, 17] width 28 height 10
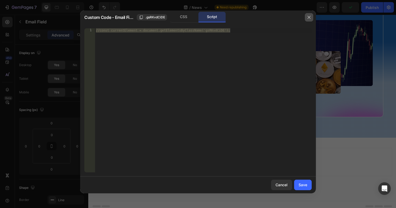
drag, startPoint x: 308, startPoint y: 16, endPoint x: 192, endPoint y: 19, distance: 115.4
click at [308, 16] on icon "button" at bounding box center [309, 17] width 4 height 4
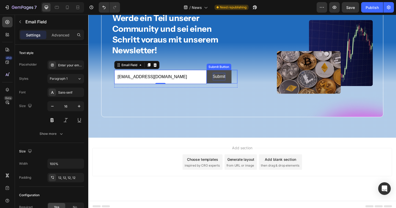
click at [220, 79] on p "Submit" at bounding box center [221, 78] width 13 height 8
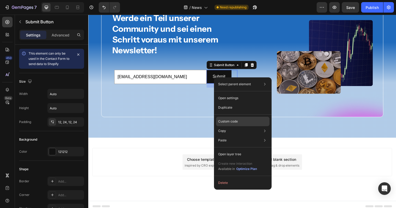
click at [226, 122] on p "Custom code" at bounding box center [228, 121] width 20 height 5
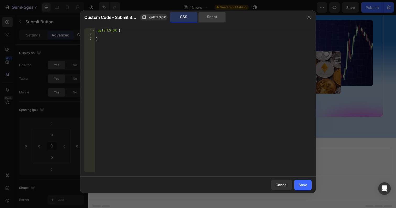
click at [209, 17] on div "Script" at bounding box center [212, 17] width 28 height 10
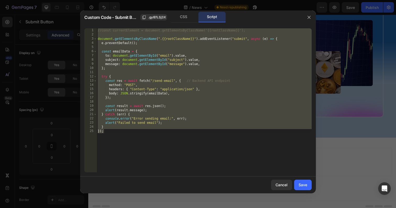
click at [158, 67] on div "//const currentElement = document.getElementsByClassName('{{rootClassName}}'); …" at bounding box center [204, 104] width 215 height 152
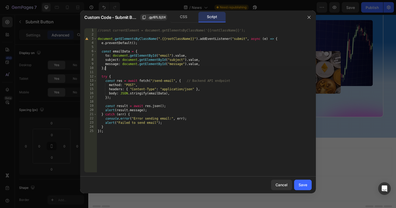
click at [166, 57] on div "//const currentElement = document.getElementsByClassName('{{rootClassName}}'); …" at bounding box center [204, 104] width 215 height 152
paste textarea ".gsRKvdCiDE"
click at [149, 56] on div "//const currentElement = document.getElementsByClassName('{{rootClassName}}'); …" at bounding box center [204, 104] width 215 height 152
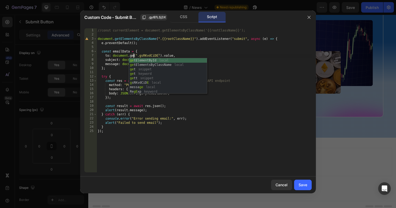
scroll to position [0, 3]
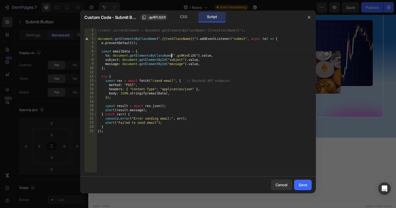
click at [178, 57] on div "//const currentElement = document.getElementsByClassName('{{rootClassName}}'); …" at bounding box center [204, 104] width 215 height 152
click at [157, 16] on span ".gyIEfLSj3X" at bounding box center [157, 17] width 18 height 5
click at [182, 41] on div "//const currentElement = document.getElementsByClassName('{{rootClassName}}'); …" at bounding box center [204, 104] width 215 height 152
click at [184, 39] on div "//const currentElement = document.getElementsByClassName('{{rootClassName}}'); …" at bounding box center [204, 104] width 215 height 152
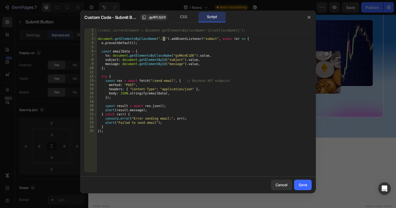
paste textarea ".gyIEfLSj3X"
click at [164, 39] on div "//const currentElement = document.getElementsByClassName('{{rootClassName}}'); …" at bounding box center [204, 104] width 215 height 152
click at [208, 91] on div "//const currentElement = document.getElementsByClassName('{{rootClassName}}'); …" at bounding box center [204, 104] width 215 height 152
click at [125, 60] on div "//const currentElement = document.getElementsByClassName('{{rootClassName}}'); …" at bounding box center [204, 104] width 215 height 152
drag, startPoint x: 125, startPoint y: 60, endPoint x: 195, endPoint y: 61, distance: 70.3
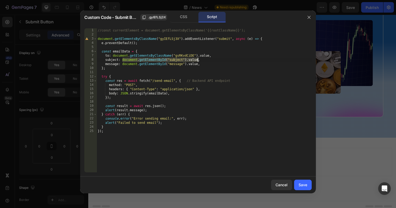
click at [195, 61] on div "//const currentElement = document.getElementsByClassName('{{rootClassName}}'); …" at bounding box center [204, 104] width 215 height 152
click at [133, 65] on div "//const currentElement = document.getElementsByClassName('{{rootClassName}}'); …" at bounding box center [204, 104] width 215 height 152
drag, startPoint x: 133, startPoint y: 65, endPoint x: 200, endPoint y: 64, distance: 66.6
click at [200, 64] on div "//const currentElement = document.getElementsByClassName('{{rootClassName}}'); …" at bounding box center [204, 104] width 215 height 152
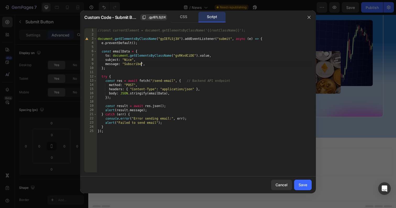
scroll to position [0, 4]
drag, startPoint x: 153, startPoint y: 81, endPoint x: 174, endPoint y: 84, distance: 21.5
click at [153, 81] on div "//const currentElement = document.getElementsByClassName('{{rootClassName}}'); …" at bounding box center [204, 104] width 215 height 152
click at [213, 81] on div "//const currentElement = document.getElementsByClassName('{{rootClassName}}'); …" at bounding box center [204, 104] width 215 height 152
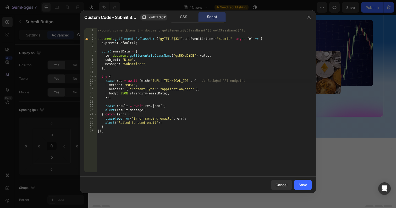
scroll to position [0, 10]
type textarea "const res = await fetch("[URL][TECHNICAL_ID]", { // Backend API endpoint"
click at [307, 186] on div "Save" at bounding box center [303, 185] width 9 height 6
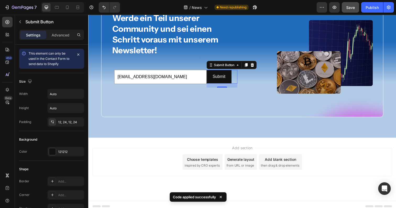
click at [355, 6] on span "Save" at bounding box center [351, 7] width 9 height 4
click at [370, 6] on div "Publish" at bounding box center [372, 8] width 13 height 6
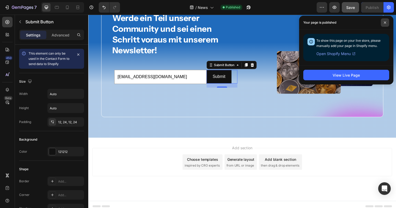
click at [386, 19] on span at bounding box center [385, 22] width 8 height 8
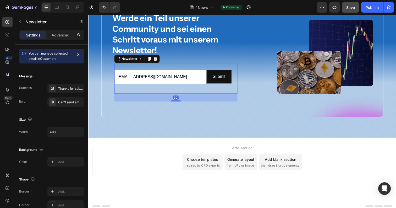
click at [165, 67] on div "[EMAIL_ADDRESS][DOMAIN_NAME] Email Field Submit Submit Button Row Newsletter 30" at bounding box center [178, 80] width 126 height 31
click at [20, 22] on icon "button" at bounding box center [20, 22] width 4 height 4
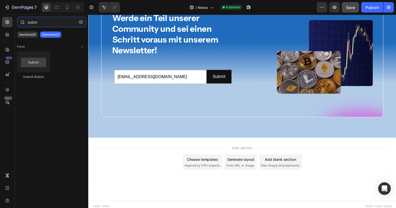
click at [38, 22] on input "subm" at bounding box center [51, 22] width 69 height 10
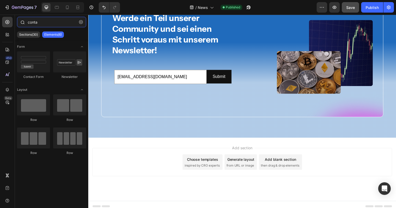
type input "contac"
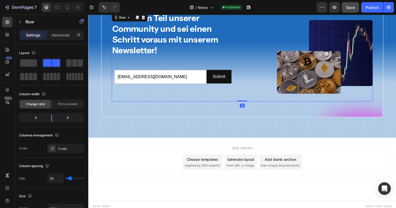
click at [158, 100] on div "Werde ein Teil unserer Community und sei einen Schritt voraus mit unserem Newsl…" at bounding box center [177, 57] width 131 height 91
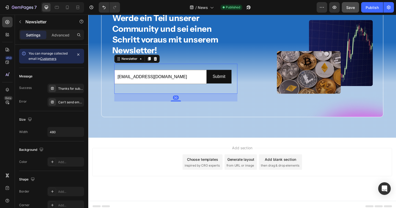
click at [149, 91] on div "[EMAIL_ADDRESS][DOMAIN_NAME] Email Field Submit Submit Button Row Newsletter 30" at bounding box center [178, 80] width 126 height 31
click at [19, 21] on icon "button" at bounding box center [20, 22] width 4 height 4
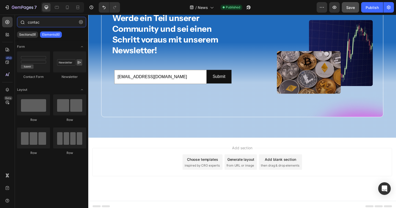
click at [49, 26] on input "contac" at bounding box center [51, 22] width 69 height 10
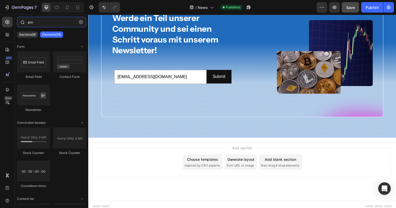
type input "ema"
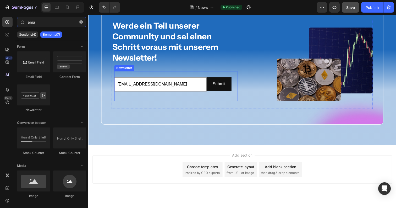
scroll to position [270, 0]
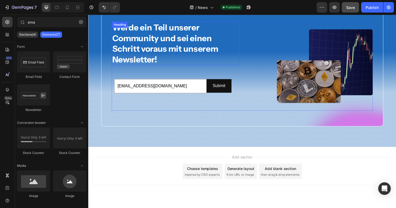
click at [141, 65] on strong "Werde ein Teil unserer Community und sei einen Schritt voraus mit unserem Newsl…" at bounding box center [167, 44] width 108 height 43
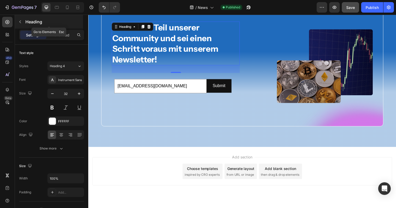
click at [18, 21] on button "button" at bounding box center [20, 22] width 8 height 8
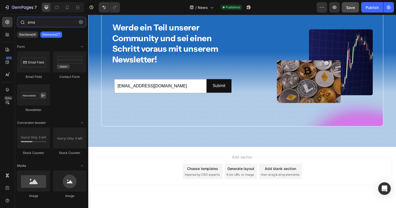
click at [42, 23] on input "ema" at bounding box center [51, 22] width 69 height 10
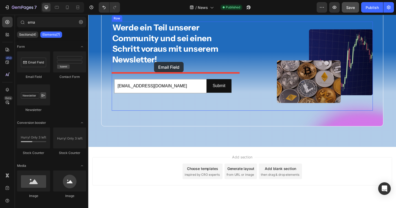
drag, startPoint x: 118, startPoint y: 80, endPoint x: 155, endPoint y: 62, distance: 41.5
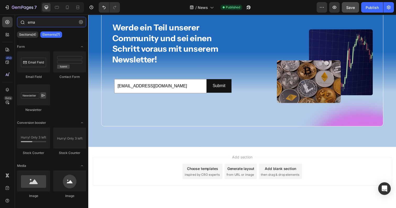
click at [53, 25] on input "ema" at bounding box center [51, 22] width 69 height 10
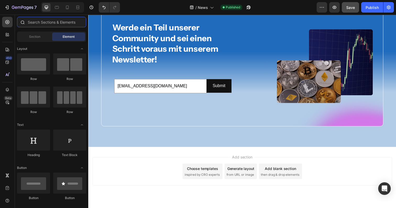
type input "u"
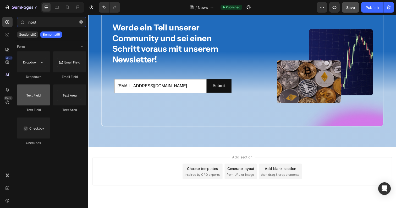
type input "input"
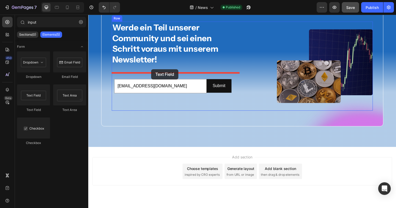
drag, startPoint x: 133, startPoint y: 117, endPoint x: 153, endPoint y: 70, distance: 51.0
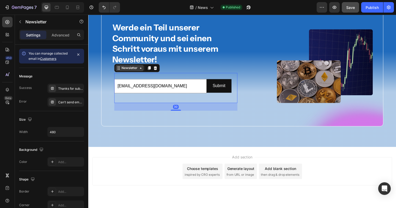
click at [129, 73] on div "Newsletter" at bounding box center [138, 69] width 46 height 8
click at [157, 71] on div at bounding box center [157, 69] width 6 height 6
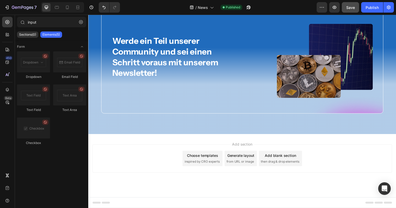
scroll to position [268, 0]
click at [59, 19] on input "input" at bounding box center [51, 22] width 69 height 10
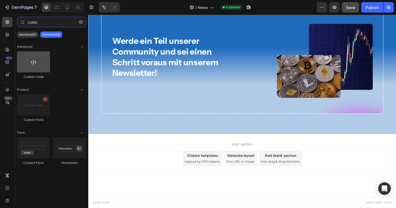
type input "custo"
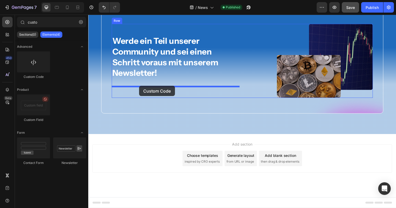
drag, startPoint x: 115, startPoint y: 82, endPoint x: 140, endPoint y: 87, distance: 25.8
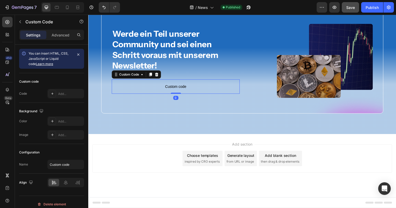
click at [152, 88] on span "Custom code" at bounding box center [177, 88] width 131 height 6
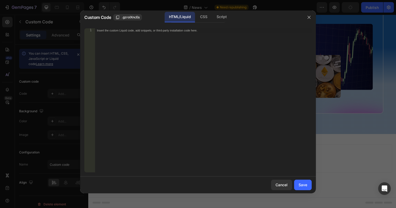
click at [186, 40] on div "Insert the custom Liquid code, add snippets, or third-party installation code h…" at bounding box center [203, 104] width 217 height 152
click at [131, 61] on div "Insert the custom Liquid code, add snippets, or third-party installation code h…" at bounding box center [203, 104] width 217 height 152
paste textarea "</gp-row>"
type textarea "</gp-row>"
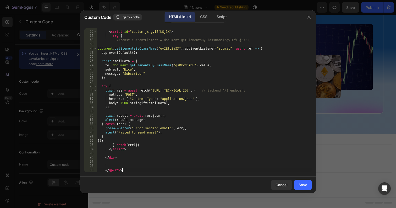
scroll to position [385, 0]
click at [307, 187] on button "Save" at bounding box center [303, 185] width 18 height 10
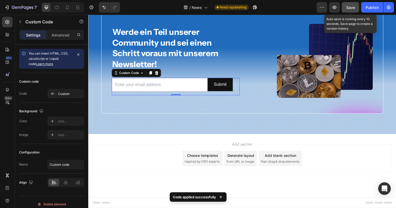
click at [357, 7] on button "Save" at bounding box center [350, 7] width 17 height 10
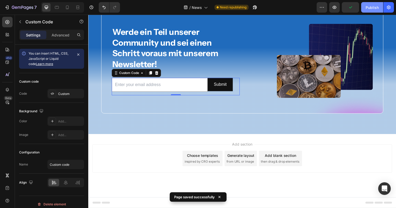
click at [371, 8] on div "Publish" at bounding box center [372, 8] width 13 height 6
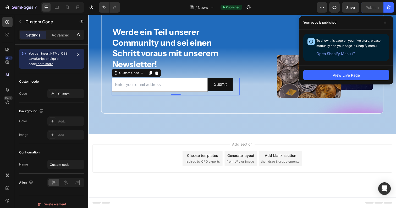
click at [200, 86] on input "email" at bounding box center [161, 86] width 98 height 14
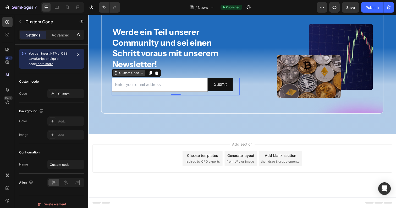
click at [138, 74] on div "Custom Code" at bounding box center [130, 74] width 22 height 5
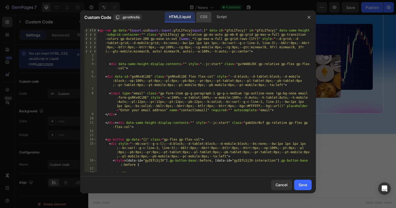
click at [213, 17] on div "CSS" at bounding box center [222, 17] width 18 height 10
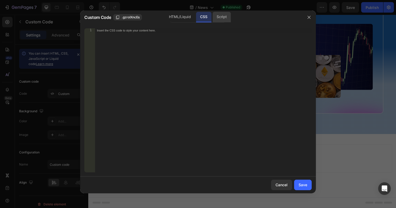
click at [222, 17] on div "Script" at bounding box center [222, 17] width 18 height 10
click at [204, 17] on div "CSS" at bounding box center [203, 17] width 15 height 10
click at [181, 18] on div "HTML/Liquid" at bounding box center [180, 17] width 30 height 10
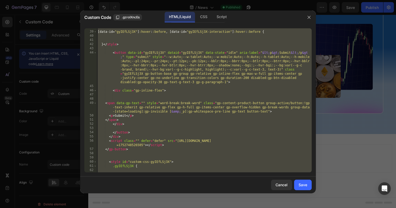
click at [180, 109] on div "[ data-id = " gyIEfLSj3X " ] :hover : :before , [ data-id = " gyIEfLSj3X-intera…" at bounding box center [204, 101] width 215 height 152
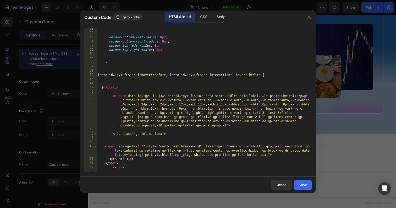
scroll to position [185, 0]
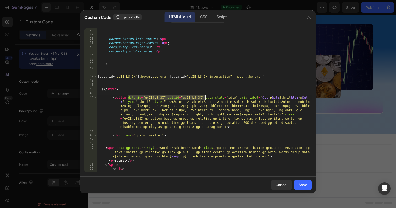
drag, startPoint x: 128, startPoint y: 97, endPoint x: 204, endPoint y: 98, distance: 76.8
click at [205, 98] on div "border-color : #121212 ; border-bottom-left-radius : 0 px ; border-bottom-right…" at bounding box center [204, 100] width 215 height 152
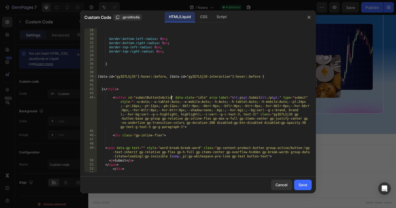
scroll to position [0, 6]
click at [161, 98] on div "border-color : #121212 ; border-bottom-left-radius : 0 px ; border-bottom-right…" at bounding box center [204, 100] width 215 height 152
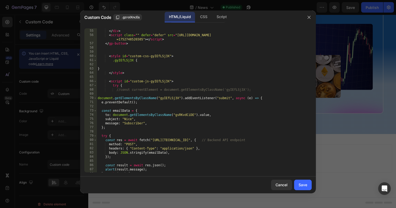
scroll to position [338, 0]
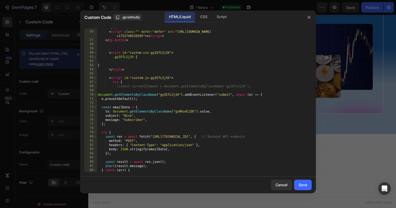
click at [173, 96] on div "</ div > < script class = "" defer = "defer" src = "[URL][DOMAIN_NAME] =1752748…" at bounding box center [204, 101] width 215 height 152
click at [142, 95] on div "</ div > < script class = "" defer = "defer" src = "[URL][DOMAIN_NAME] =1752748…" at bounding box center [204, 101] width 215 height 152
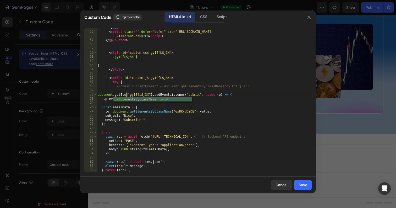
scroll to position [0, 2]
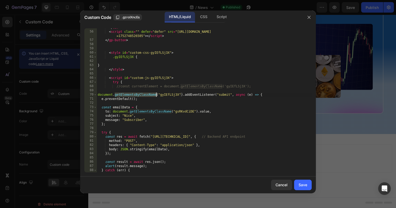
click at [169, 95] on div "</ div > < script class = "" defer = "defer" src = "[URL][DOMAIN_NAME] =1752748…" at bounding box center [204, 101] width 215 height 152
paste textarea "submitButtonInAction"
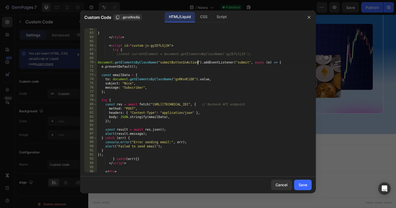
scroll to position [373, 0]
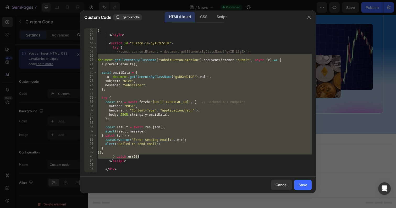
drag, startPoint x: 142, startPoint y: 155, endPoint x: 109, endPoint y: 56, distance: 104.5
click at [109, 56] on div "} </ style > < script id = "custom-js-gyIEfLSj3X" > try { //const currentElemen…" at bounding box center [204, 100] width 215 height 152
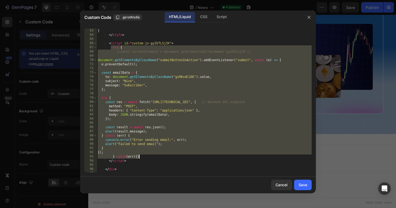
drag, startPoint x: 111, startPoint y: 48, endPoint x: 163, endPoint y: 157, distance: 120.6
click at [163, 157] on div "} </ style > < script id = "custom-js-gyIEfLSj3X" > try { //const currentElemen…" at bounding box center [204, 100] width 215 height 152
type textarea "}); } catch(err){}"
click at [218, 16] on div "Script" at bounding box center [222, 17] width 18 height 10
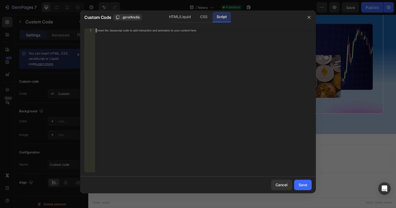
click at [184, 84] on div "Insert the Javascript code to add interaction and animation to your content her…" at bounding box center [203, 104] width 217 height 152
paste textarea "} catch(err){}"
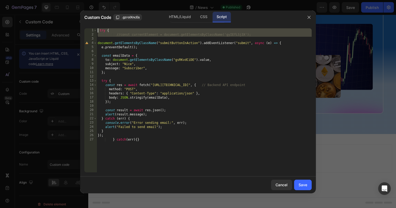
drag, startPoint x: 109, startPoint y: 39, endPoint x: 85, endPoint y: 24, distance: 28.7
click at [85, 24] on div "Custom Code .gzroIXncEs HTML/Liquid CSS Script } catch(err){} 1 2 3 4 5 6 7 8 9…" at bounding box center [198, 101] width 236 height 183
type textarea "try { //const currentElement = document.getElementsByClassName('gyIEfLSj3X');"
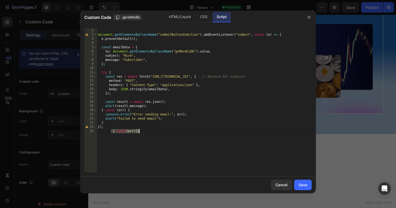
drag, startPoint x: 111, startPoint y: 131, endPoint x: 170, endPoint y: 135, distance: 58.6
click at [170, 135] on div "document . getElementsByClassName ( "submitButtonInAction" ) . addEventListener…" at bounding box center [204, 104] width 215 height 152
type textarea "} catch(err){}"
type textarea "});"
click at [145, 31] on div "document . getElementsByClassName ( "submitButtonInAction" ) . addEventListener…" at bounding box center [204, 104] width 215 height 152
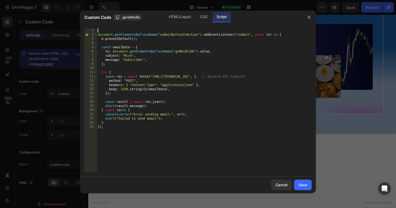
click at [145, 31] on div "document . getElementsByClassName ( "submitButtonInAction" ) . addEventListener…" at bounding box center [204, 104] width 215 height 152
click at [145, 33] on div "document . getElementsByClassName ( "submitButtonInAction" ) . addEventListener…" at bounding box center [204, 104] width 215 height 152
click at [172, 34] on div "document . getElementsByClassName ( "submitButtonInAction" ) . addEventListener…" at bounding box center [204, 104] width 215 height 152
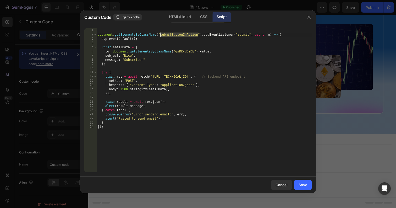
click at [172, 34] on div "document . getElementsByClassName ( "submitButtonInAction" ) . addEventListener…" at bounding box center [204, 104] width 215 height 152
click at [196, 19] on div "HTML/Liquid" at bounding box center [203, 17] width 15 height 10
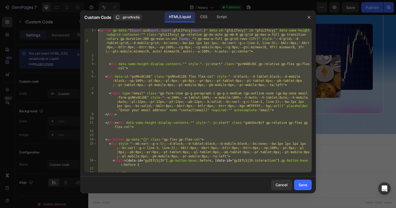
scroll to position [0, 2]
click at [183, 85] on div "< gp-row gp-data = "{ &quot; uid &quot; : &quot; gfzLIfocyj &quot; }" data-id =…" at bounding box center [204, 114] width 215 height 173
type textarea "<div data-id="gsRKvdCiDE" class="gsRKvdCiDE flex flex-col" style="--d:block;--d…"
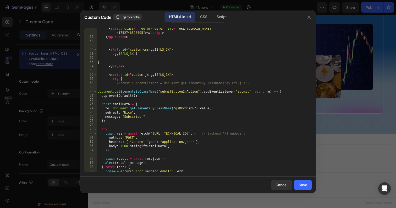
scroll to position [345, 0]
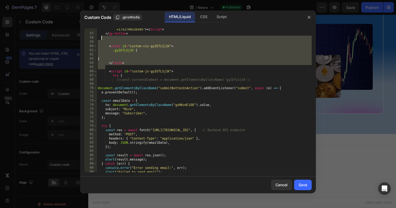
drag, startPoint x: 127, startPoint y: 69, endPoint x: 132, endPoint y: 37, distance: 31.8
click at [132, 37] on div "< script class = "" defer = "defer" src = "[URL][DOMAIN_NAME] =1752748526505" >…" at bounding box center [204, 101] width 215 height 157
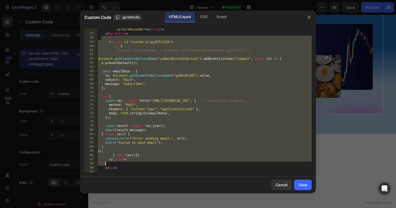
drag, startPoint x: 136, startPoint y: 36, endPoint x: 146, endPoint y: 161, distance: 125.4
click at [146, 161] on div "< script class = "" defer = "defer" src = "[URL][DOMAIN_NAME] =1752748526505" >…" at bounding box center [204, 101] width 215 height 157
type textarea "</script>"
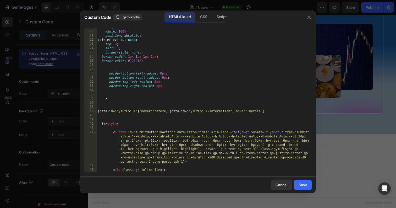
scroll to position [146, 0]
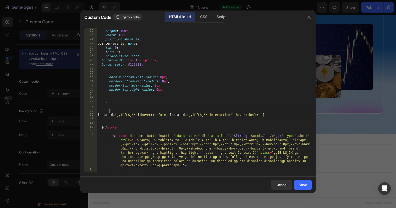
click at [173, 112] on div "content : " " ; height : 100 % ; width : 100 % ; position : absolute ; pointer-…" at bounding box center [204, 101] width 215 height 152
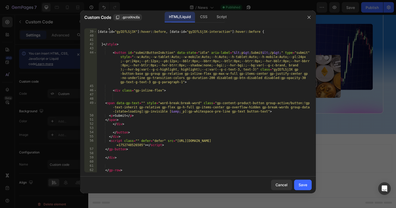
scroll to position [229, 0]
click at [183, 82] on div "[ data-id = " gyIEfLSj3X " ] :hover : :before , [ data-id = " gyIEfLSj3X-intera…" at bounding box center [204, 101] width 215 height 152
paste textarea
click at [308, 188] on button "Save" at bounding box center [303, 185] width 18 height 10
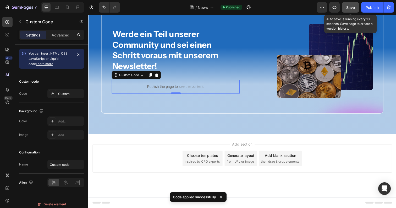
click at [350, 10] on button "Save" at bounding box center [350, 7] width 17 height 10
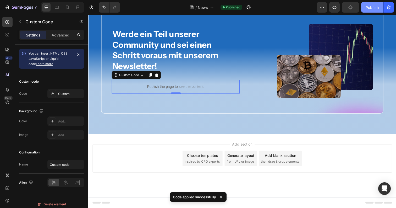
click at [372, 10] on div "Publish" at bounding box center [372, 8] width 13 height 6
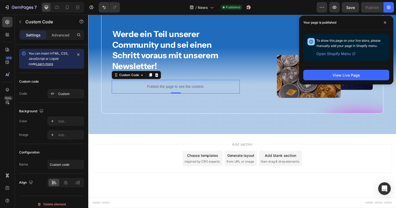
click at [158, 83] on div "Publish the page to see the content." at bounding box center [177, 88] width 131 height 14
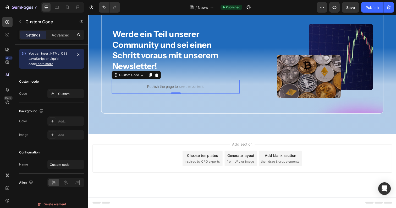
click at [158, 83] on div "Publish the page to see the content." at bounding box center [177, 88] width 131 height 14
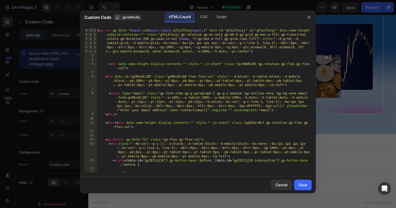
click at [143, 56] on div "< gp-row gp-data = "{ &quot; uid &quot; : &quot; gfzLIfocyj &quot; }" data-id =…" at bounding box center [204, 114] width 215 height 173
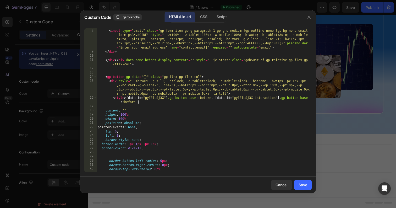
scroll to position [0, 0]
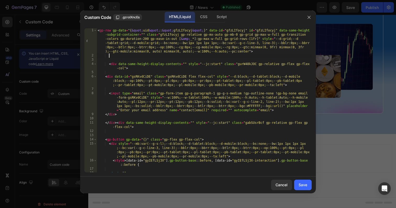
type textarea "</gp-row>"
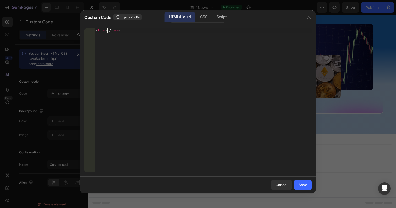
scroll to position [0, 1]
type textarea "<form method="POST"></form>"
type textarea "<input type="email" required="" id="emailCon">"
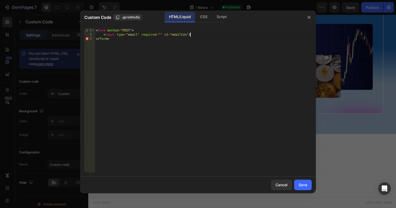
type textarea "<input type="email" required="" id="emailCon"/>"
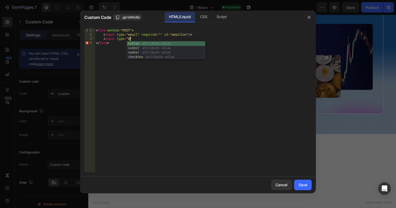
scroll to position [0, 3]
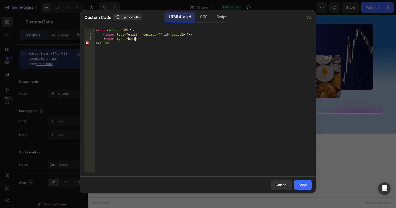
click at [135, 40] on div "< form method = "POST" > < input type = "email" required = "" id = "emailCon" /…" at bounding box center [203, 104] width 217 height 152
click at [109, 37] on div "< form method = "POST" > < input type = "email" required = "" id = "emailCon" /…" at bounding box center [203, 104] width 217 height 152
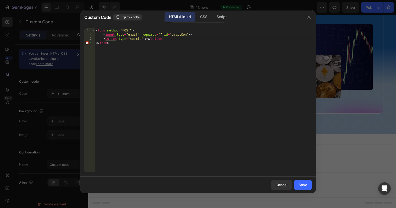
scroll to position [0, 5]
click at [147, 39] on div "< form method = "POST" > < input type = "email" required = "" id = "emailCon" /…" at bounding box center [203, 104] width 217 height 152
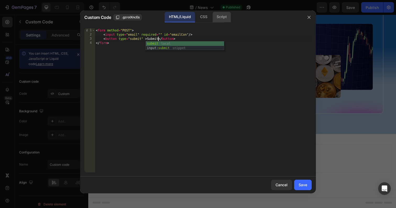
click at [220, 14] on div "Script" at bounding box center [222, 17] width 18 height 10
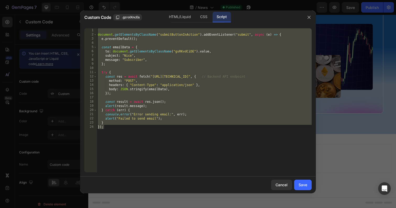
click at [208, 73] on div "document . getElementsByClassName ( "submitButtonInAction" ) . addEventListener…" at bounding box center [204, 104] width 215 height 152
click at [196, 17] on div "HTML/Liquid" at bounding box center [203, 17] width 15 height 10
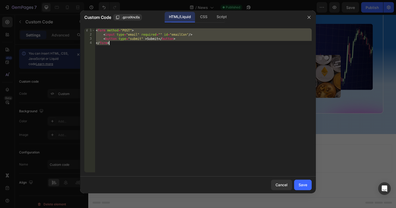
click at [145, 39] on div "< form method = "POST" > < input type = "email" required = "" id = "emailCon" /…" at bounding box center [203, 104] width 217 height 152
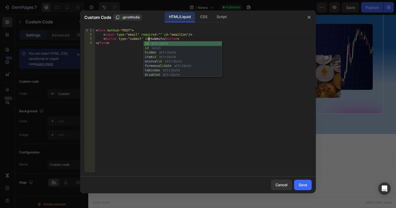
scroll to position [0, 4]
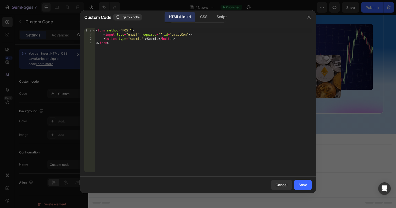
click at [132, 32] on div "< form method = "POST" > < input type = "email" required = "" id = "emailCon" /…" at bounding box center [203, 104] width 217 height 152
click at [145, 40] on div "< form method = "POST" id = "formClick" > < input type = "email" required = "" …" at bounding box center [203, 104] width 217 height 152
click at [166, 50] on div "< form method = "POST" id = "formClick" > < input type = "email" required = "" …" at bounding box center [203, 104] width 217 height 152
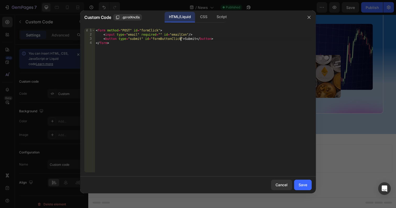
scroll to position [0, 1]
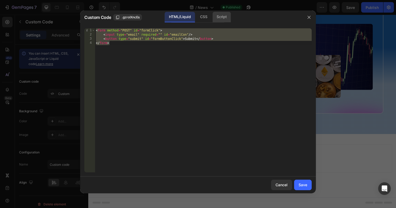
click at [224, 20] on div "Script" at bounding box center [222, 17] width 18 height 10
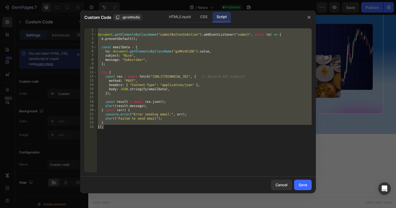
type textarea "} });"
click at [188, 68] on div "document . getElementsByClassName ( "submitButtonInAction" ) . addEventListener…" at bounding box center [204, 104] width 215 height 152
click at [126, 85] on div "document . getElementsByClassName ( "submitButtonInAction" ) . addEventListener…" at bounding box center [204, 104] width 215 height 152
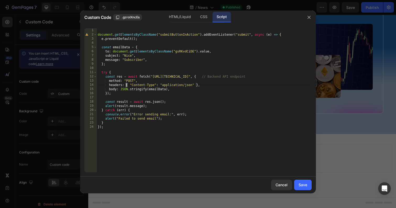
type textarea "} });"
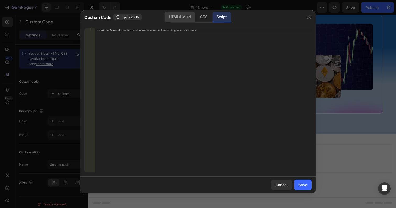
click at [196, 15] on div "HTML/Liquid" at bounding box center [203, 17] width 15 height 10
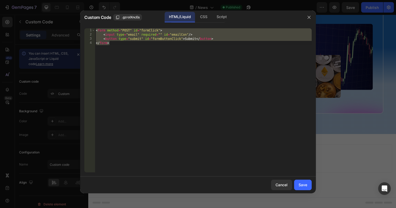
click at [175, 82] on div "< form method = "POST" id = "formClick" > < input type = "email" required = "" …" at bounding box center [203, 104] width 217 height 152
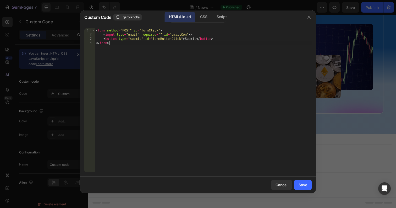
type textarea "<button type="submit" id="formButtonClick">Submit</button> </form>"
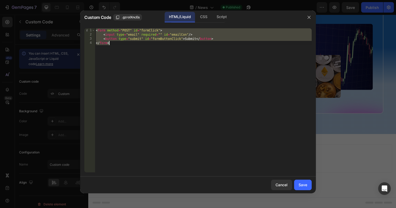
paste textarea
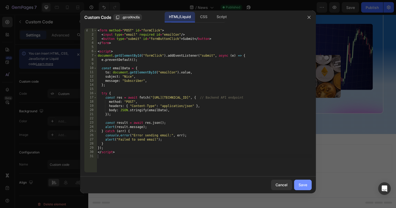
click at [303, 184] on div "Save" at bounding box center [303, 185] width 9 height 6
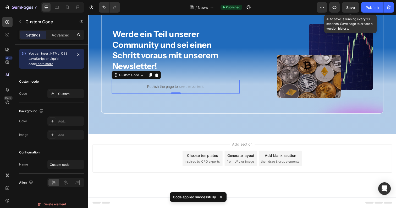
click at [355, 7] on span "Save" at bounding box center [351, 7] width 9 height 4
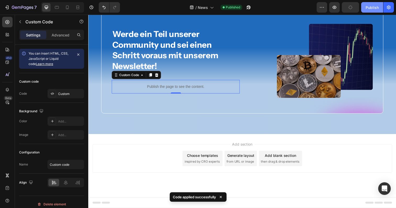
click at [368, 6] on div "Publish" at bounding box center [372, 8] width 13 height 6
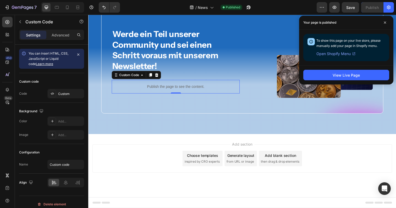
click at [175, 85] on p "Publish the page to see the content." at bounding box center [177, 88] width 131 height 6
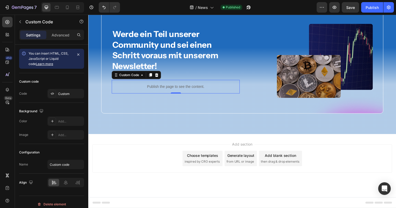
click at [175, 85] on p "Publish the page to see the content." at bounding box center [177, 88] width 131 height 6
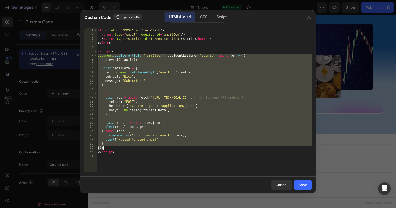
drag, startPoint x: 98, startPoint y: 55, endPoint x: 108, endPoint y: 148, distance: 93.3
click at [108, 148] on div "< form method = "POST" id = "formClick" > < input type = "email" required id = …" at bounding box center [204, 104] width 215 height 152
type textarea "} });"
click at [226, 19] on div "Script" at bounding box center [222, 17] width 18 height 10
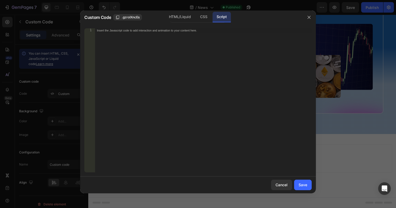
click at [185, 69] on div "Insert the Javascript code to add interaction and animation to your content her…" at bounding box center [203, 104] width 217 height 152
paste textarea "});"
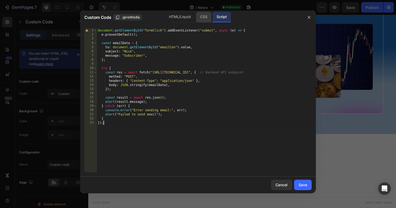
click at [206, 17] on div "CSS" at bounding box center [203, 17] width 15 height 10
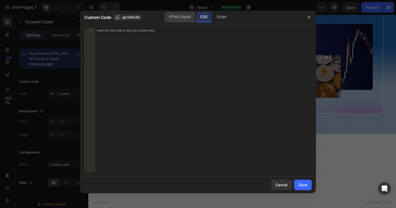
click at [181, 17] on div "HTML/Liquid" at bounding box center [180, 17] width 30 height 10
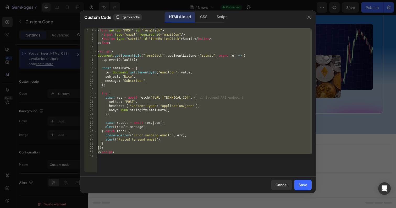
click at [136, 55] on div "< form method = "POST" id = "formClick" > < input type = "email" required id = …" at bounding box center [204, 104] width 215 height 152
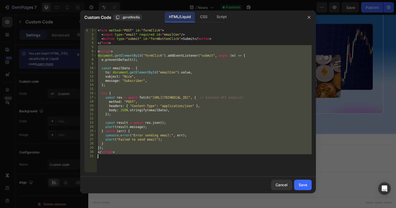
drag, startPoint x: 119, startPoint y: 46, endPoint x: 160, endPoint y: 223, distance: 181.0
click at [160, 0] on html "7 Version history / News Published Preview Save Publish 450 Beta custo Sections…" at bounding box center [198, 0] width 396 height 0
type textarea "</script>"
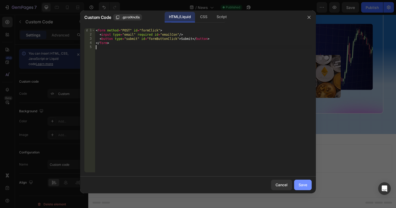
click at [300, 185] on div "Save" at bounding box center [303, 185] width 9 height 6
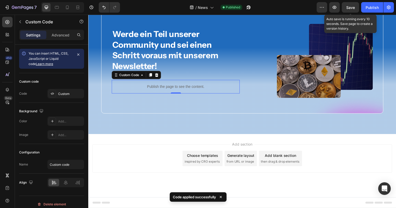
click at [354, 6] on span "Save" at bounding box center [351, 7] width 9 height 4
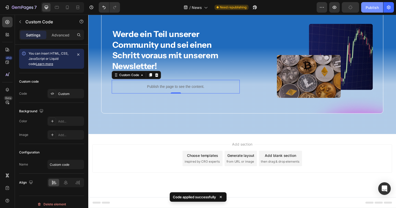
click at [370, 6] on div "Publish" at bounding box center [372, 8] width 13 height 6
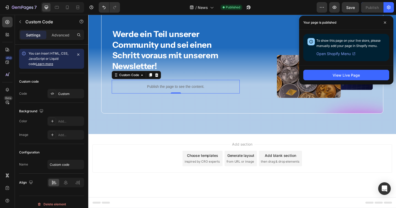
click at [175, 90] on p "Publish the page to see the content." at bounding box center [177, 88] width 131 height 6
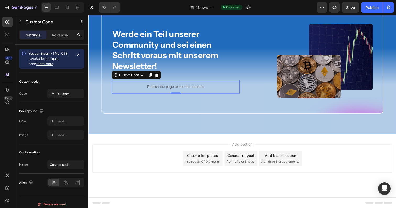
click at [175, 90] on p "Publish the page to see the content." at bounding box center [177, 88] width 131 height 6
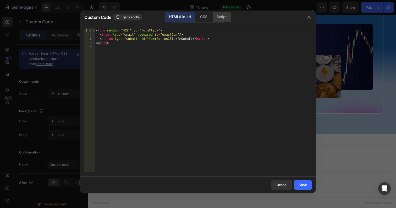
click at [218, 17] on div "Script" at bounding box center [222, 17] width 18 height 10
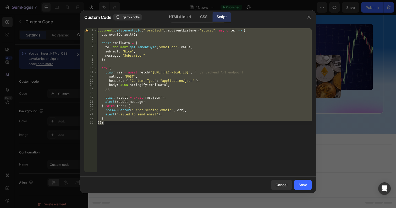
click at [199, 72] on div "document . getElementById ( "formClick" ) . addEventListener ( "submit" , async…" at bounding box center [204, 104] width 215 height 152
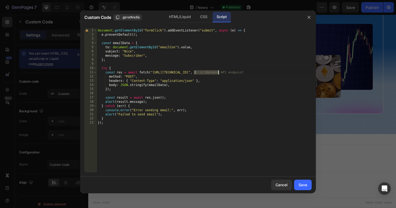
drag, startPoint x: 199, startPoint y: 72, endPoint x: 218, endPoint y: 73, distance: 18.4
click at [218, 73] on div "document . getElementById ( "formClick" ) . addEventListener ( "submit" , async…" at bounding box center [204, 104] width 215 height 152
paste textarea "ubscribe"
type textarea "const res = await fetch("[URL][TECHNICAL_ID]", { // Backend API endpoint"
click at [297, 184] on button "Save" at bounding box center [303, 185] width 18 height 10
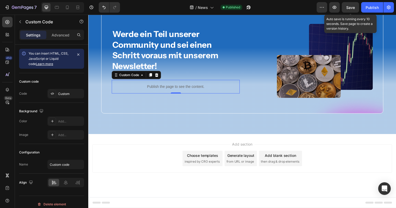
click at [354, 6] on span "Save" at bounding box center [351, 7] width 9 height 4
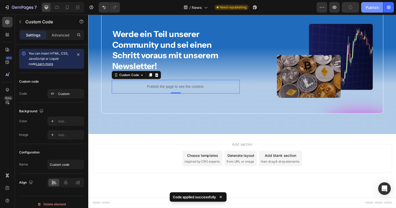
click at [368, 9] on div "Publish" at bounding box center [372, 8] width 13 height 6
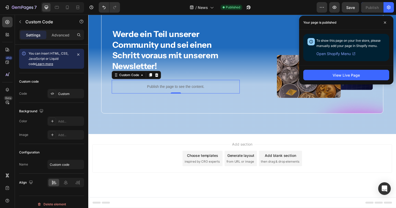
click at [181, 88] on p "Publish the page to see the content." at bounding box center [177, 88] width 131 height 6
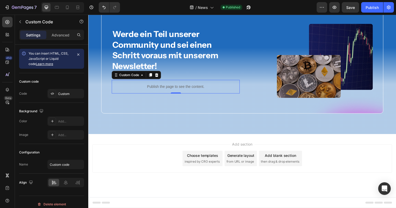
click at [181, 88] on p "Publish the page to see the content." at bounding box center [177, 88] width 131 height 6
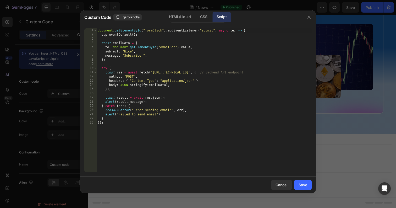
click at [161, 73] on div "document . getElementById ( "formClick" ) . addEventListener ( "submit" , async…" at bounding box center [204, 104] width 215 height 152
click at [172, 73] on div "document . getElementById ( "formClick" ) . addEventListener ( "submit" , async…" at bounding box center [204, 104] width 215 height 152
drag, startPoint x: 172, startPoint y: 73, endPoint x: 192, endPoint y: 73, distance: 19.9
click at [192, 73] on div "document . getElementById ( "formClick" ) . addEventListener ( "submit" , async…" at bounding box center [204, 104] width 215 height 152
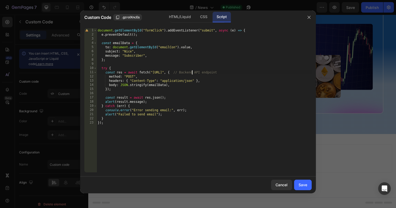
scroll to position [0, 8]
click at [154, 72] on div "document . getElementById ( "formClick" ) . addEventListener ( "submit" , async…" at bounding box center [204, 104] width 215 height 152
drag, startPoint x: 154, startPoint y: 72, endPoint x: 193, endPoint y: 72, distance: 38.3
click at [193, 72] on div "document . getElementById ( "formClick" ) . addEventListener ( "submit" , async…" at bounding box center [204, 104] width 215 height 152
paste textarea "[DOMAIN_NAME][URL]"
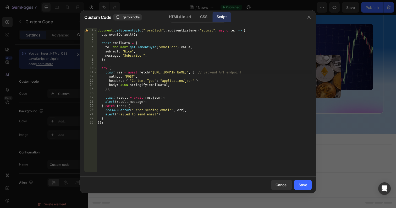
type textarea "const res = await fetch("[URL][DOMAIN_NAME]", { // Backend API endpoint"
click at [300, 184] on div "Save" at bounding box center [303, 185] width 9 height 6
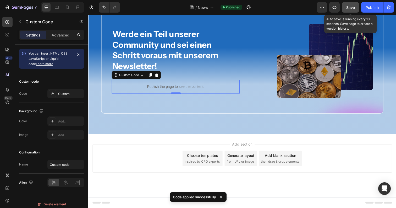
click at [352, 10] on button "Save" at bounding box center [350, 7] width 17 height 10
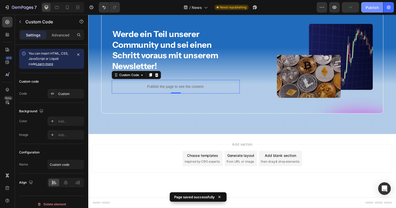
click at [371, 8] on div "Publish" at bounding box center [372, 8] width 13 height 6
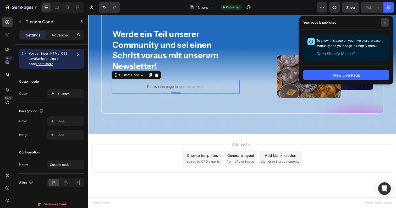
click at [385, 23] on icon at bounding box center [385, 22] width 3 height 3
